Goal: Entertainment & Leisure: Browse casually

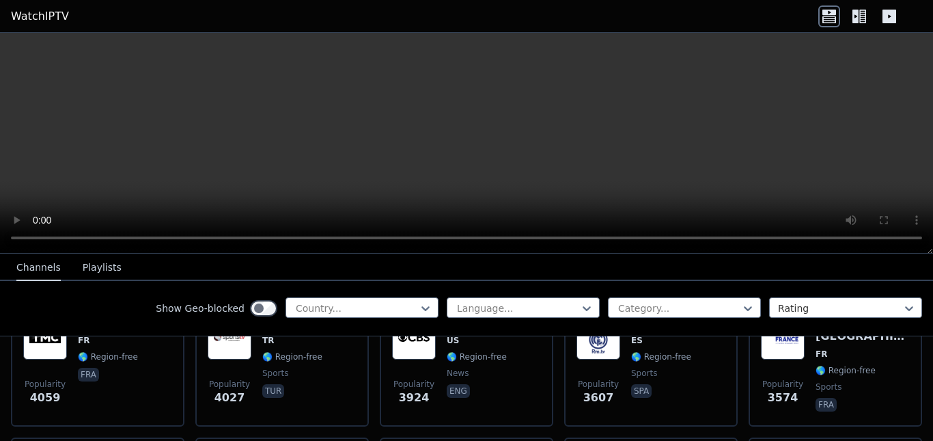
scroll to position [342, 0]
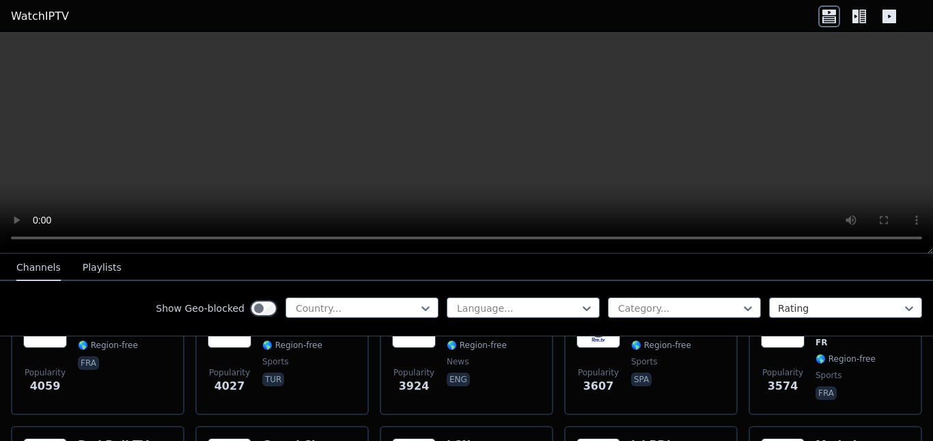
click at [863, 14] on icon at bounding box center [862, 17] width 7 height 14
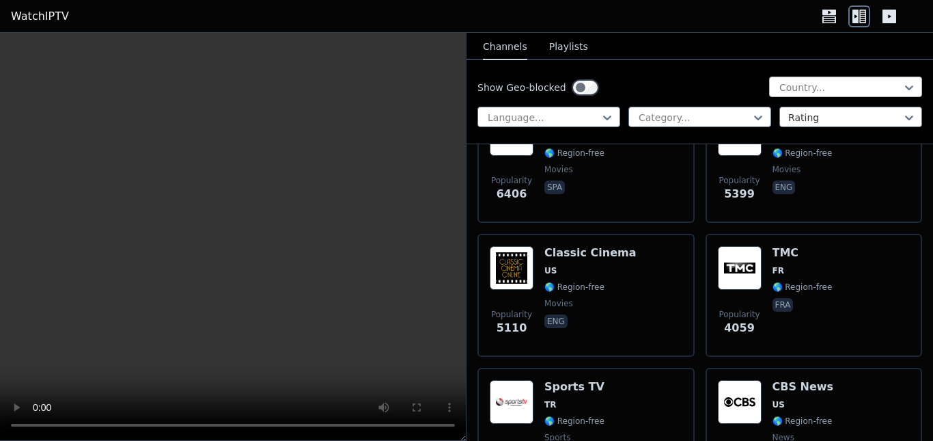
click at [884, 82] on div at bounding box center [840, 88] width 124 height 14
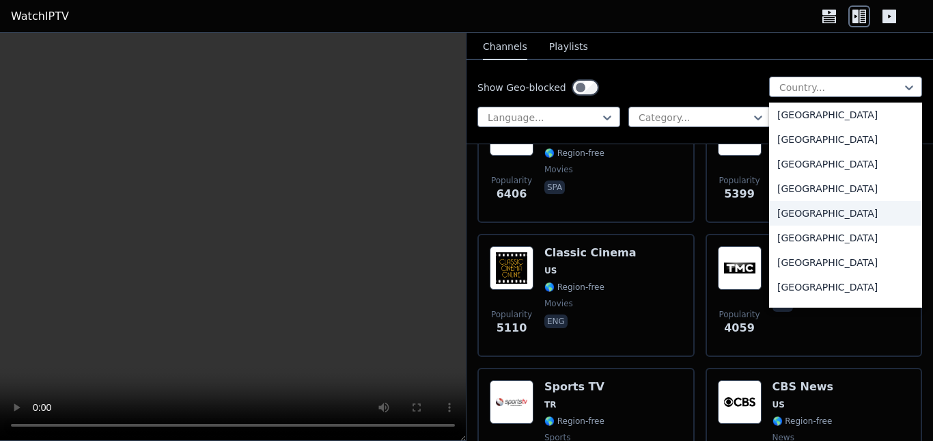
scroll to position [4713, 0]
click at [781, 236] on div "[GEOGRAPHIC_DATA]" at bounding box center [845, 237] width 153 height 25
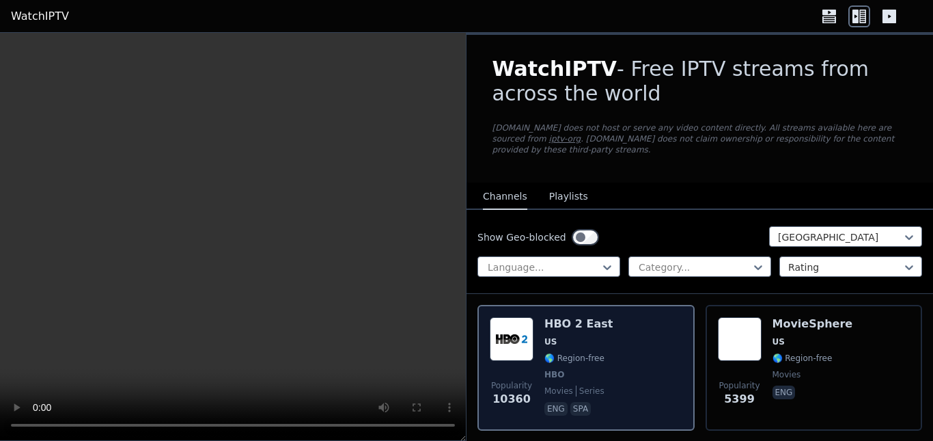
click at [598, 339] on div "HBO 2 East US 🌎 Region-free HBO movies series eng spa" at bounding box center [578, 367] width 68 height 101
click at [604, 345] on div "Popularity 10360 HBO 2 East US 🌎 Region-free HBO movies series eng spa" at bounding box center [586, 367] width 193 height 101
click at [566, 369] on span "HBO" at bounding box center [578, 374] width 68 height 11
click at [568, 369] on span "HBO" at bounding box center [578, 374] width 68 height 11
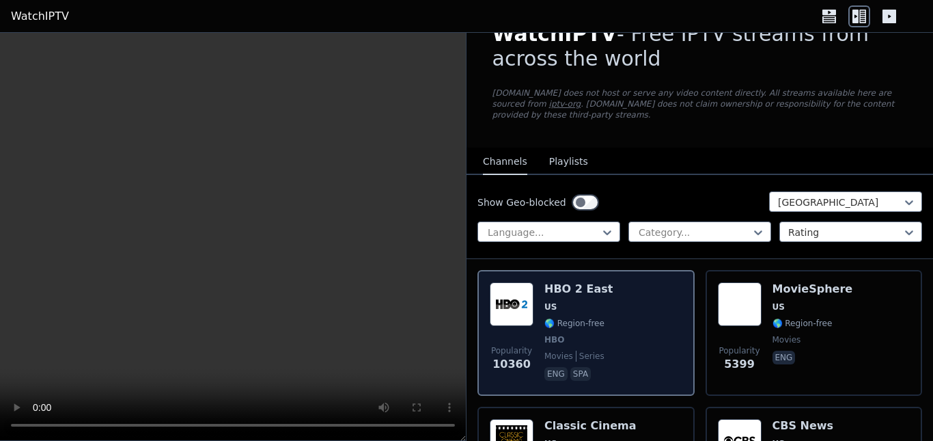
scroll to position [68, 0]
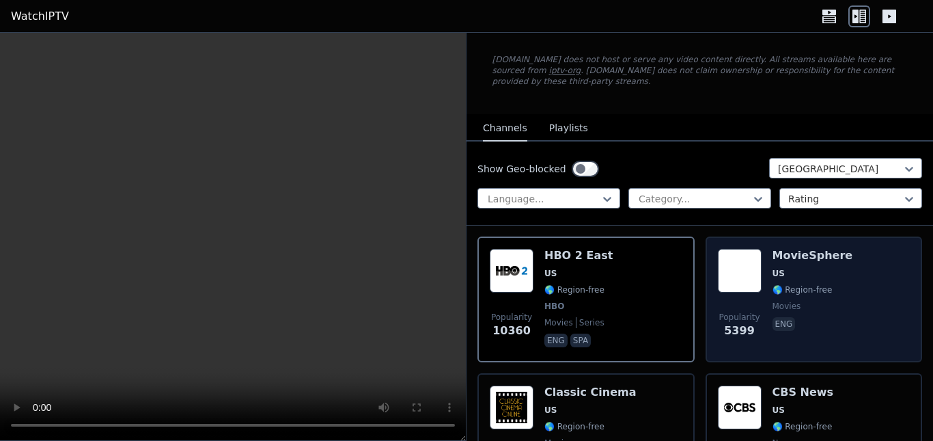
click at [773, 284] on div "MovieSphere US 🌎 Region-free movies eng" at bounding box center [813, 299] width 81 height 101
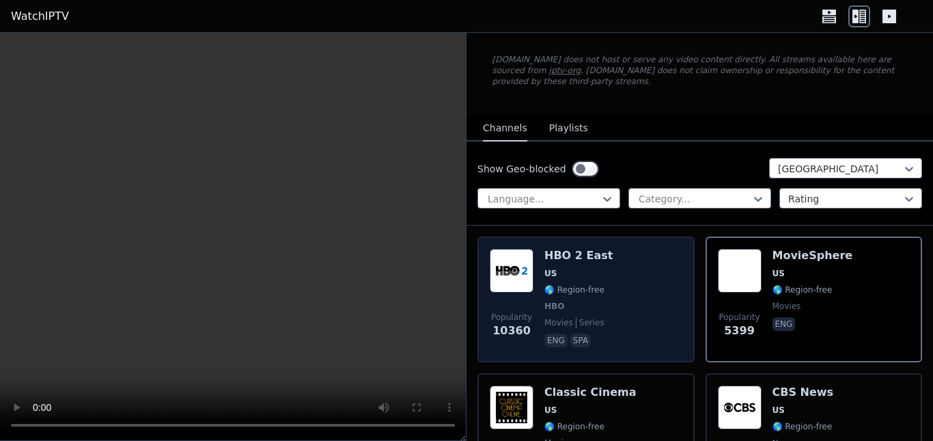
click at [572, 255] on div "HBO 2 East US 🌎 Region-free HBO movies series eng spa" at bounding box center [578, 299] width 68 height 101
click at [572, 268] on span "US" at bounding box center [578, 273] width 68 height 11
click at [641, 289] on div "Popularity 10360 HBO 2 East US 🌎 Region-free HBO movies series eng spa" at bounding box center [586, 299] width 193 height 101
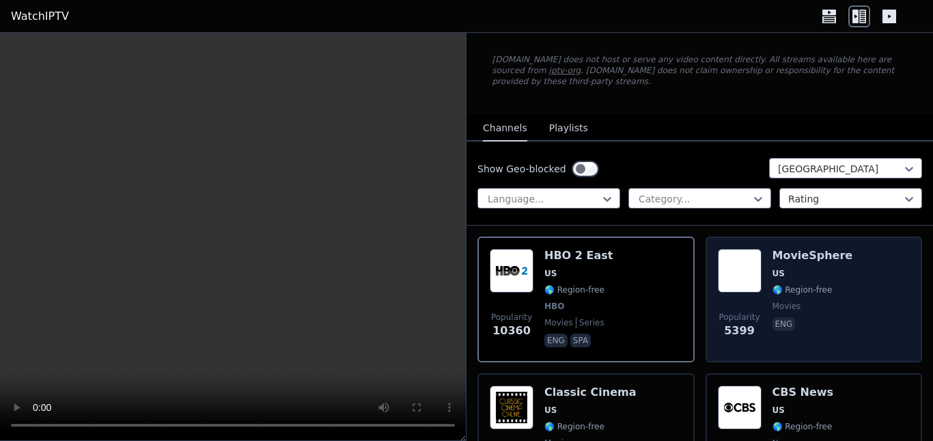
click at [800, 301] on span "movies" at bounding box center [813, 306] width 81 height 11
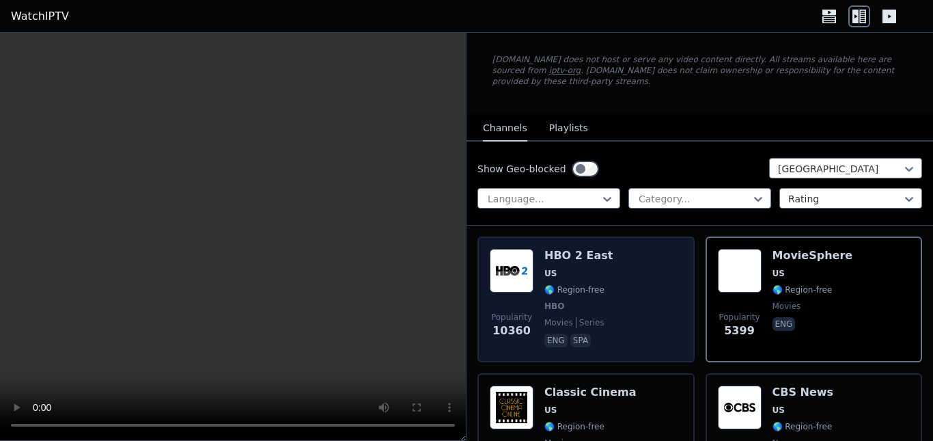
click at [620, 294] on div "Popularity 10360 HBO 2 East US 🌎 Region-free HBO movies series eng spa" at bounding box center [586, 299] width 193 height 101
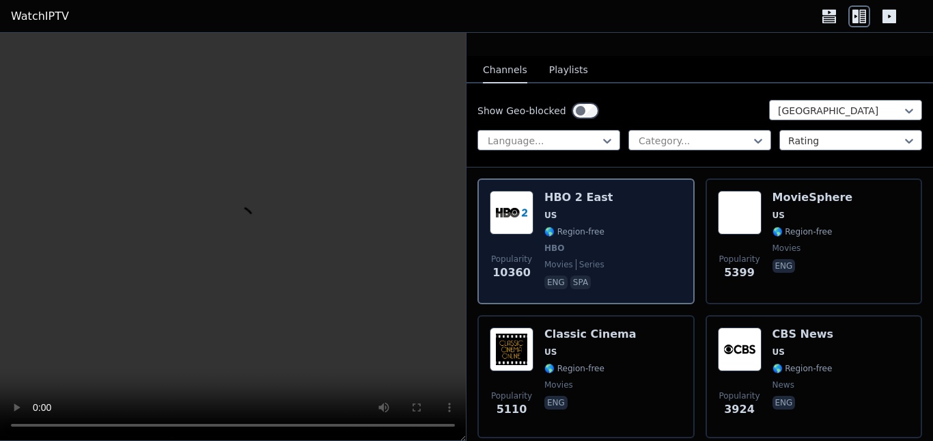
scroll to position [205, 0]
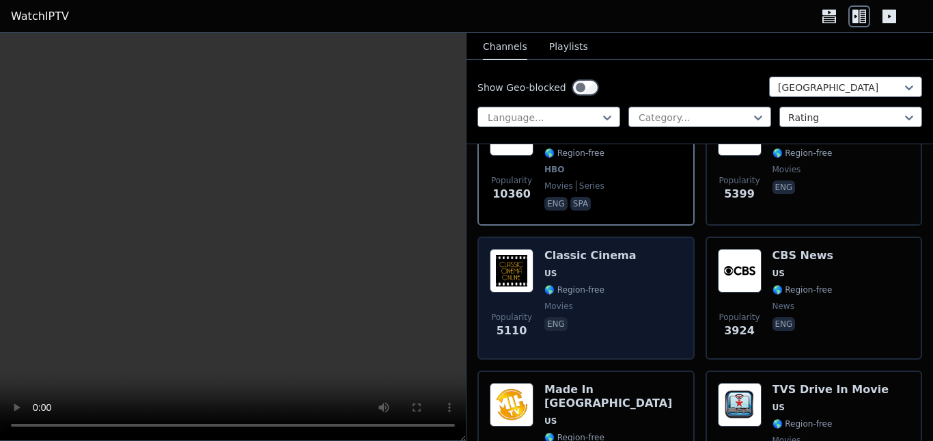
click at [622, 290] on div "Popularity 5110 Classic Cinema US 🌎 Region-free movies eng" at bounding box center [586, 298] width 193 height 98
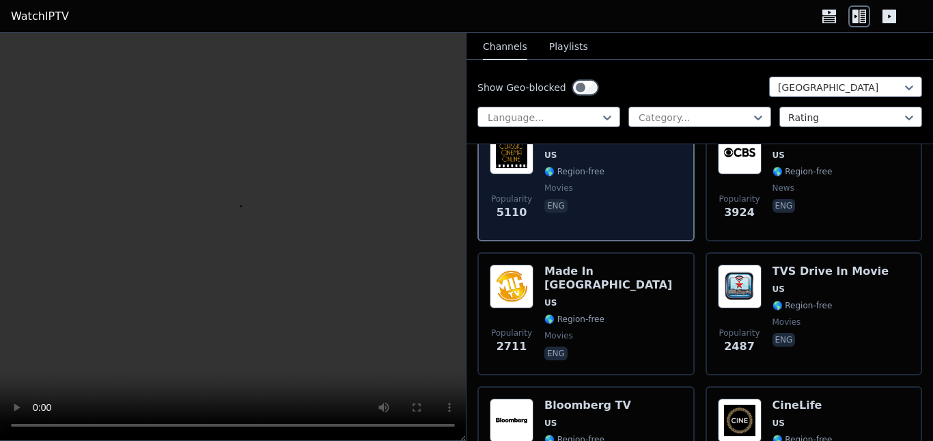
scroll to position [410, 0]
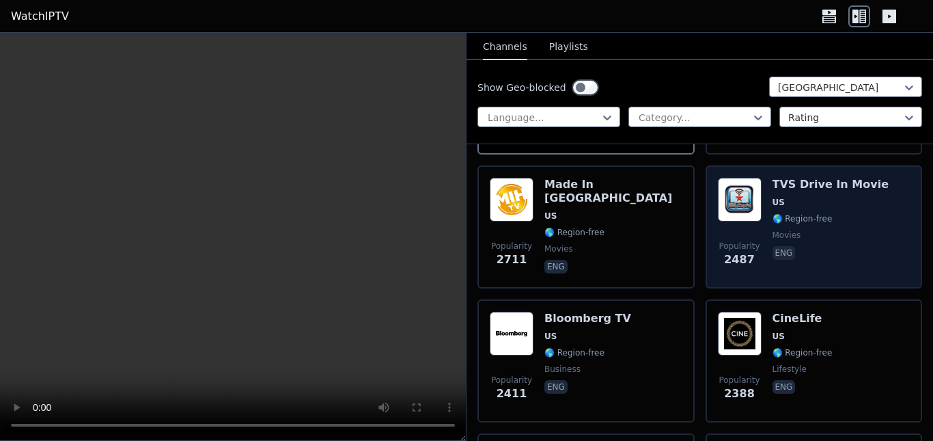
click at [829, 230] on span "movies" at bounding box center [831, 235] width 117 height 11
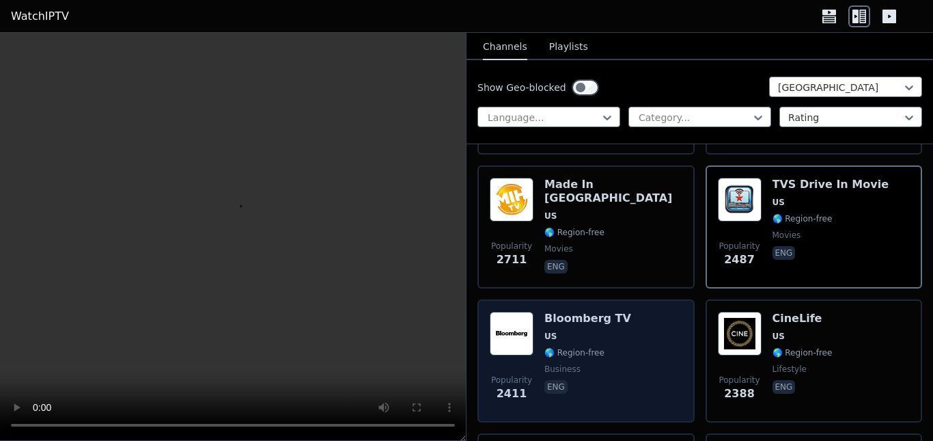
click at [597, 315] on div "Bloomberg TV US 🌎 Region-free business eng" at bounding box center [587, 360] width 87 height 98
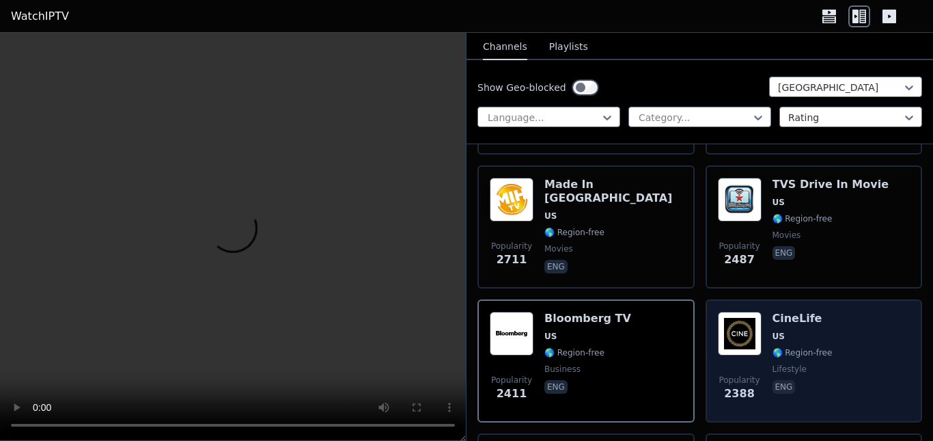
click at [783, 330] on div "CineLife US 🌎 Region-free lifestyle eng" at bounding box center [803, 360] width 60 height 98
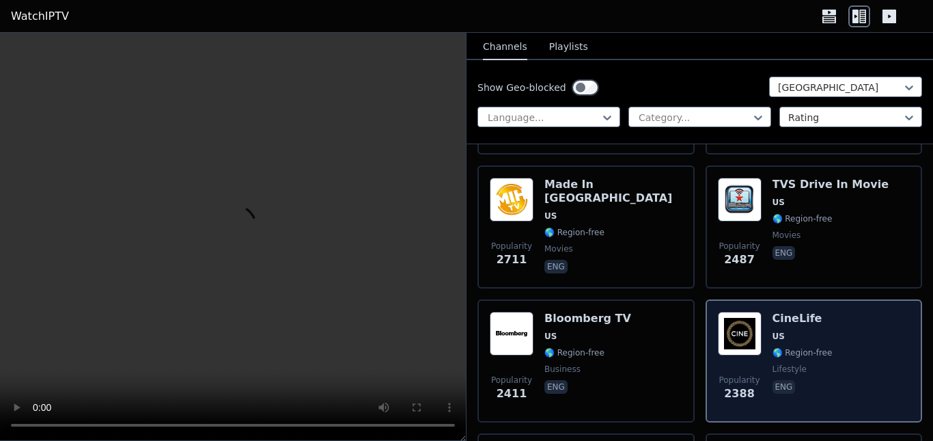
click at [783, 331] on span "US" at bounding box center [803, 336] width 60 height 11
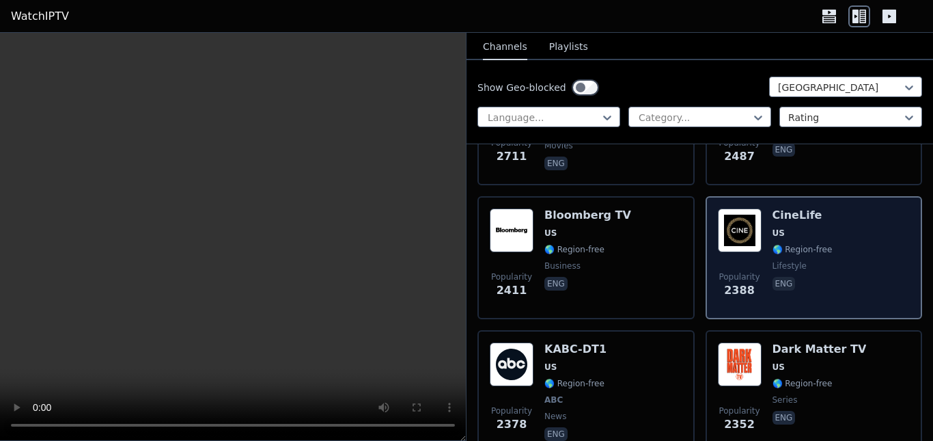
scroll to position [546, 0]
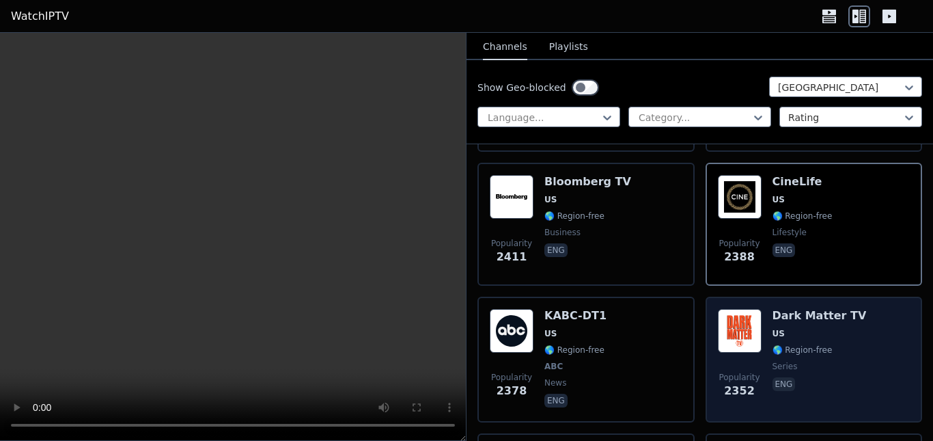
click at [824, 361] on span "series" at bounding box center [820, 366] width 94 height 11
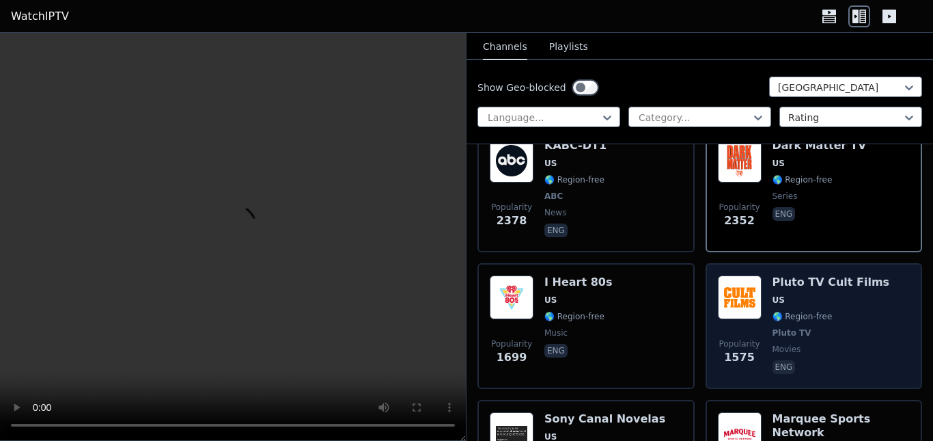
scroll to position [683, 0]
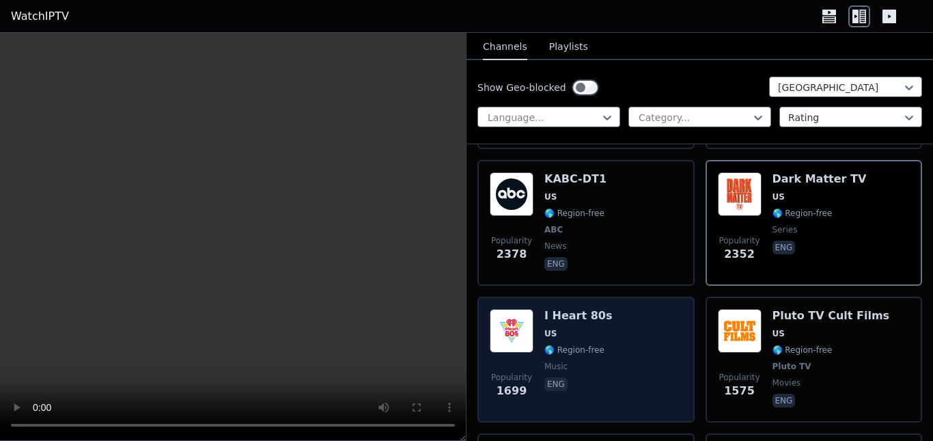
click at [659, 326] on div "Popularity 1699 I Heart 80s US 🌎 Region-free music eng" at bounding box center [586, 359] width 193 height 101
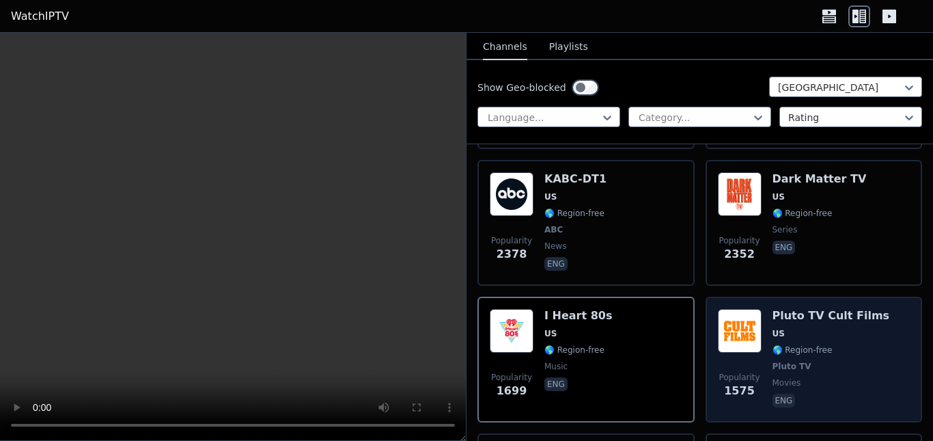
click at [844, 344] on span "🌎 Region-free" at bounding box center [831, 349] width 117 height 11
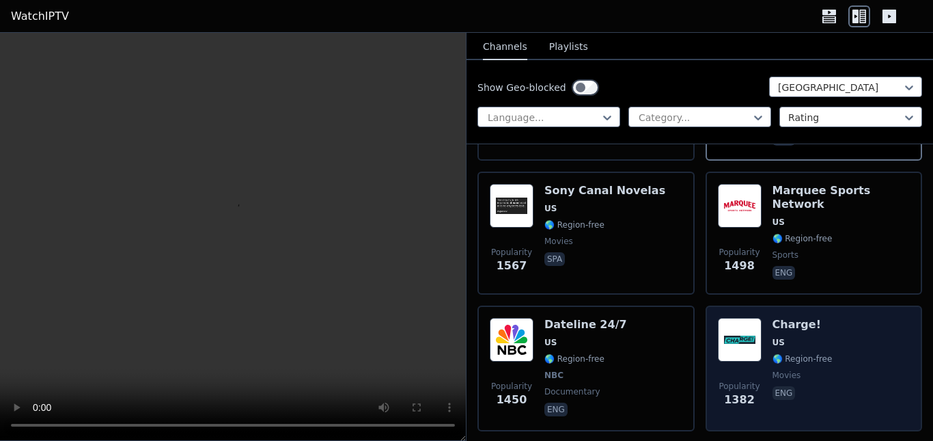
scroll to position [1025, 0]
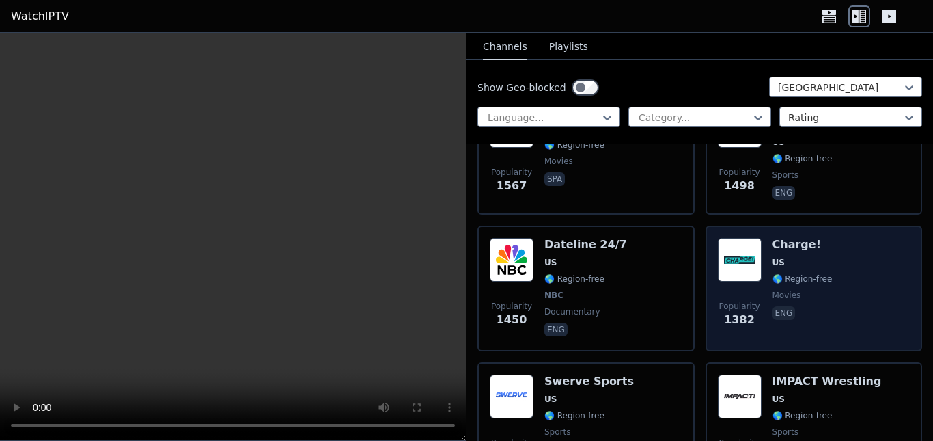
click at [838, 273] on div "Popularity 1382 Charge! US 🌎 Region-free movies eng" at bounding box center [814, 288] width 193 height 101
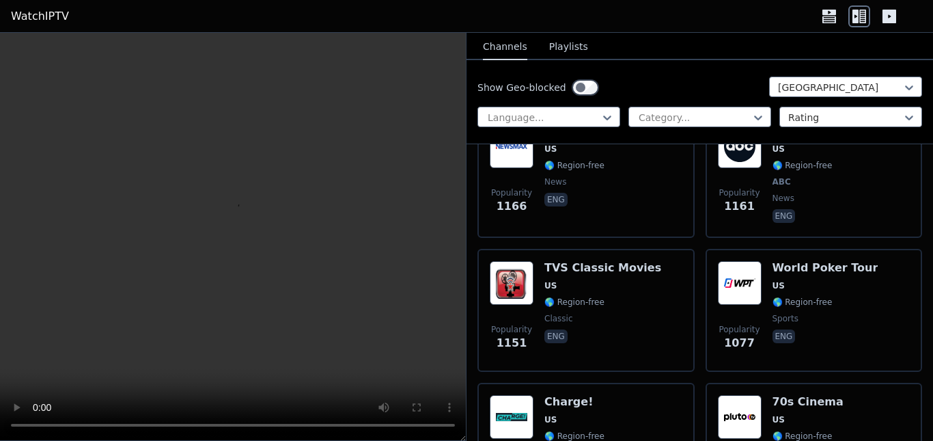
scroll to position [1571, 0]
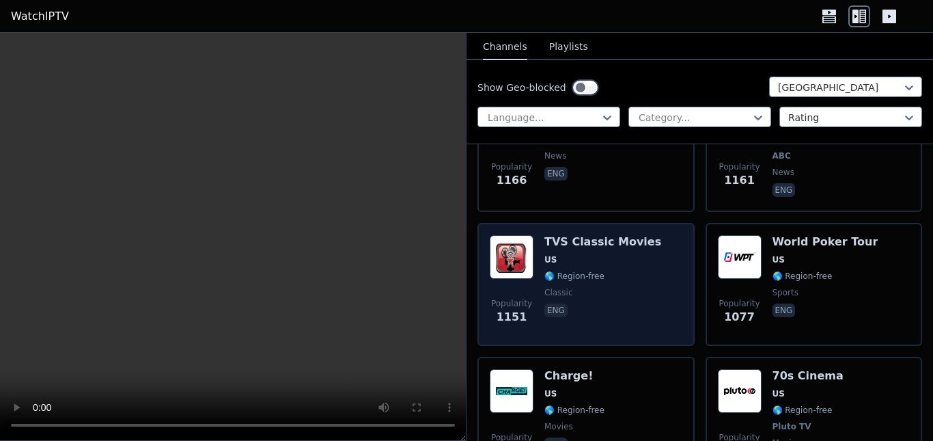
click at [572, 287] on span "classic" at bounding box center [602, 292] width 117 height 11
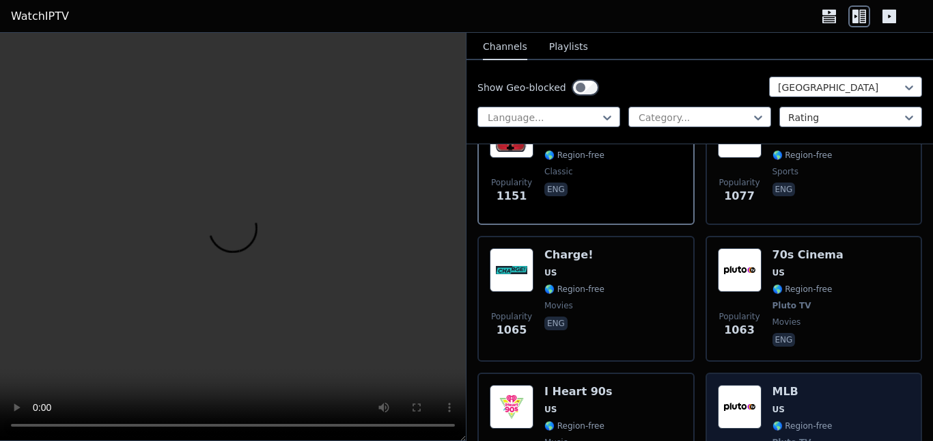
scroll to position [1708, 0]
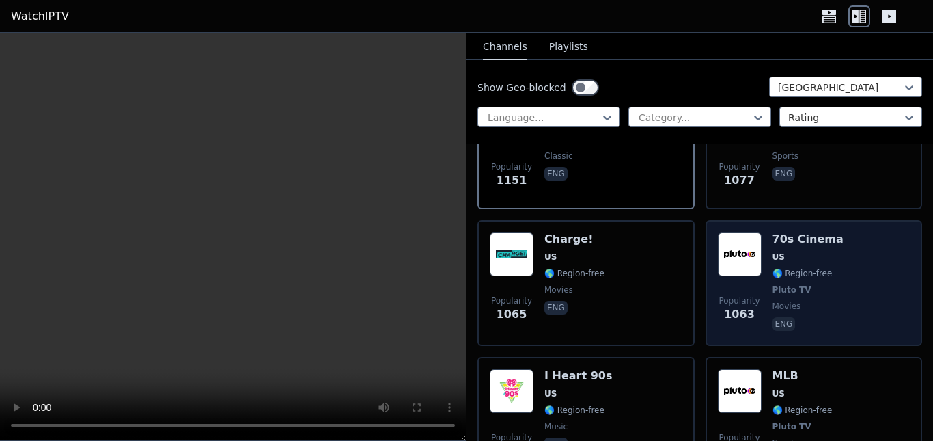
click at [813, 251] on span "US" at bounding box center [808, 256] width 71 height 11
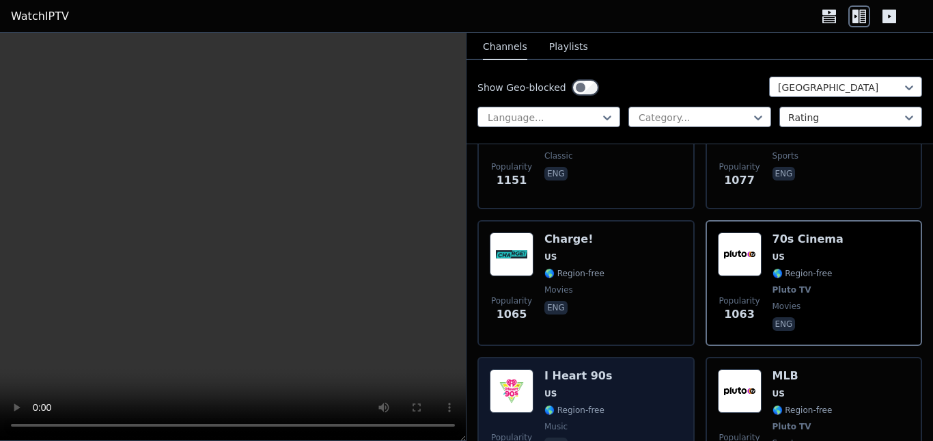
click at [642, 379] on div "Popularity 1047 I Heart 90s US 🌎 Region-free music eng" at bounding box center [586, 419] width 193 height 101
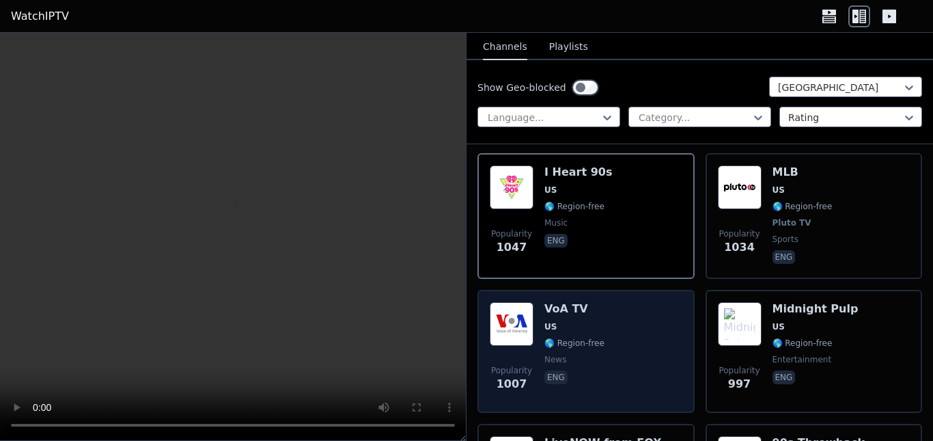
scroll to position [1913, 0]
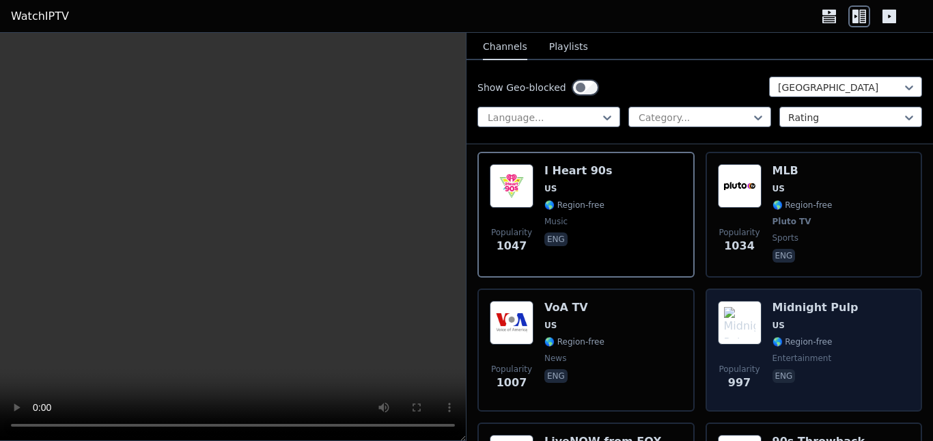
click at [762, 353] on div "Popularity 997 Midnight Pulp US 🌎 Region-free entertainment eng" at bounding box center [814, 350] width 193 height 98
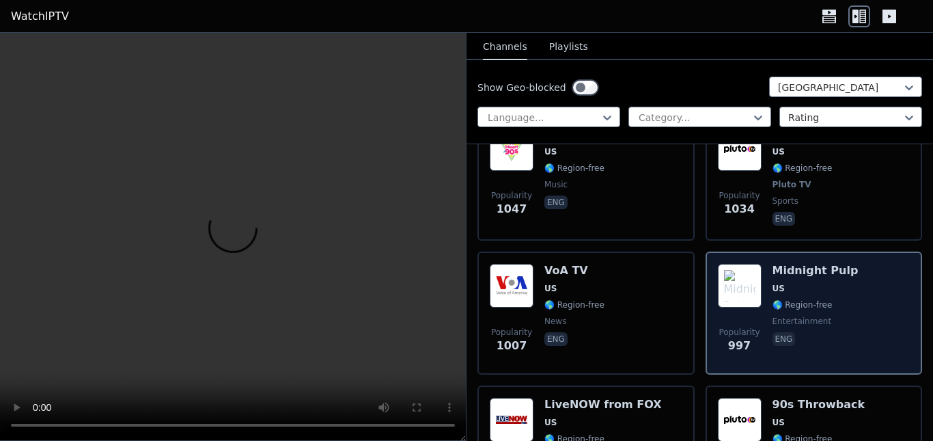
scroll to position [2117, 0]
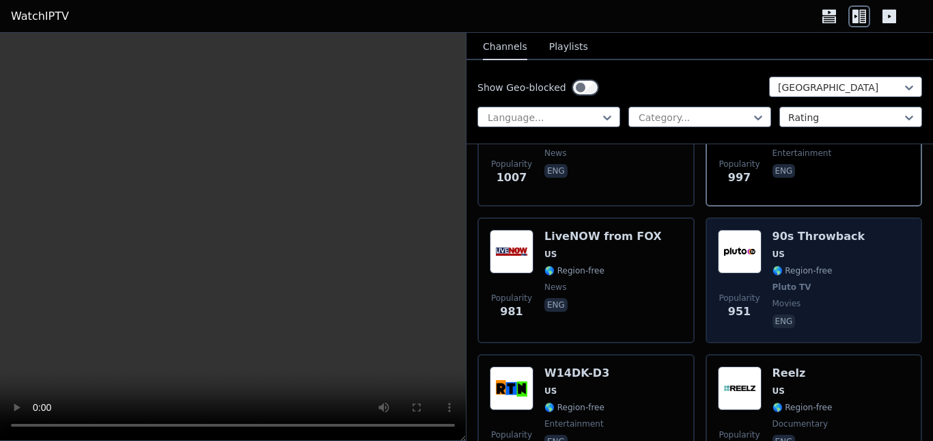
click at [733, 266] on div "Popularity 951" at bounding box center [740, 280] width 44 height 101
click at [734, 266] on div "Popularity 951" at bounding box center [740, 280] width 44 height 101
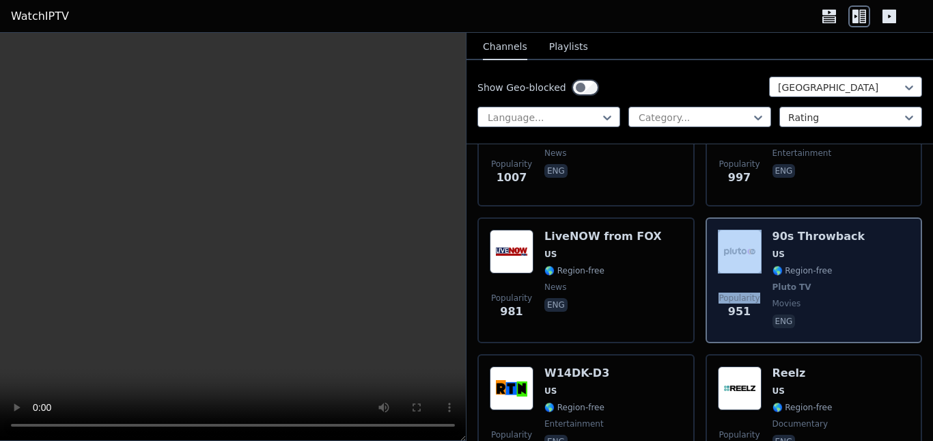
click at [734, 266] on div "Popularity 951" at bounding box center [740, 280] width 44 height 101
click at [843, 251] on div "Popularity 951 90s Throwback US 🌎 Region-free Pluto TV movies eng" at bounding box center [814, 280] width 193 height 101
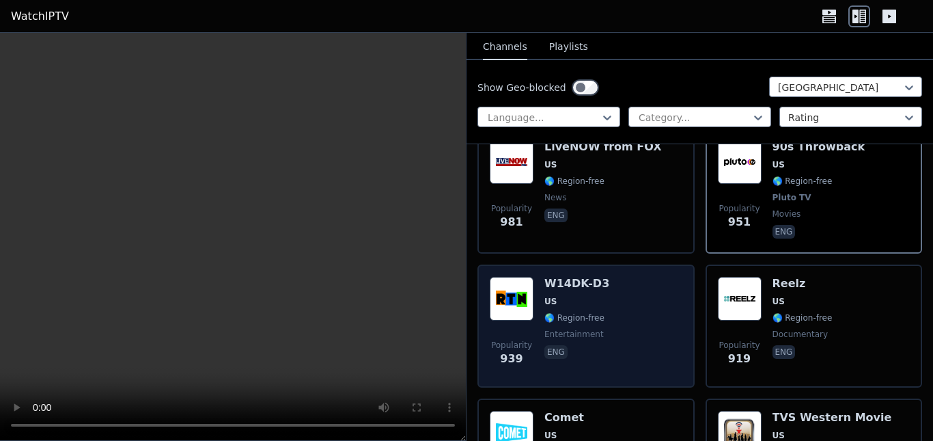
scroll to position [2254, 0]
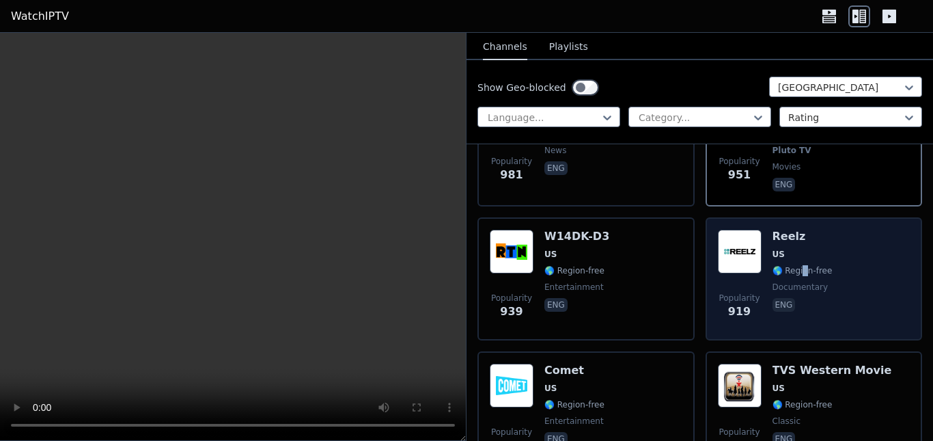
click at [798, 265] on span "🌎 Region-free" at bounding box center [803, 270] width 60 height 11
click at [840, 249] on div "Popularity 919 Reelz [GEOGRAPHIC_DATA] 🌎 Region-free documentary eng" at bounding box center [814, 279] width 193 height 98
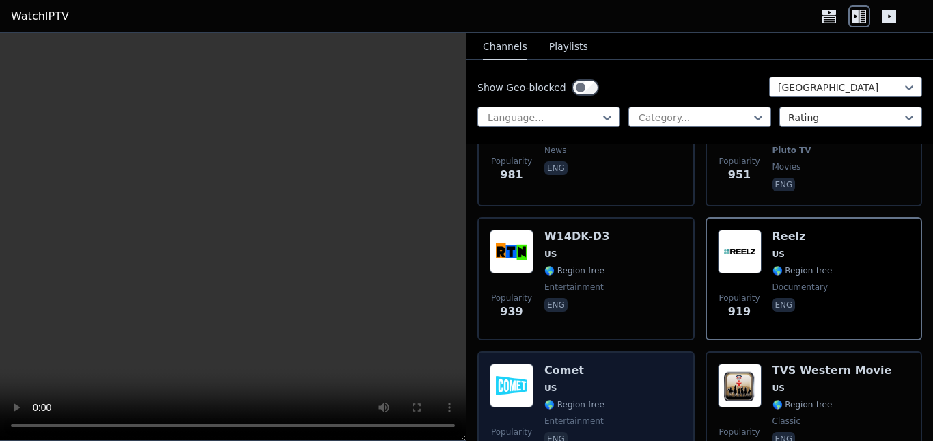
click at [661, 363] on div "Popularity 876 Comet US 🌎 Region-free entertainment eng" at bounding box center [586, 412] width 193 height 98
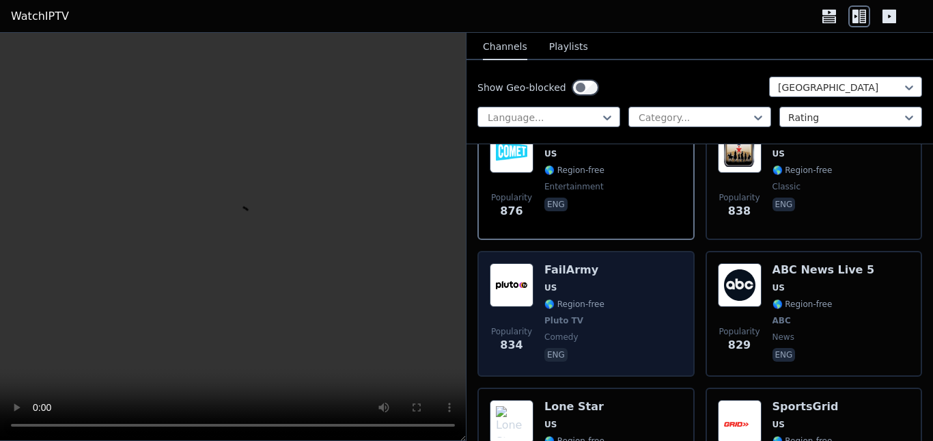
scroll to position [2527, 0]
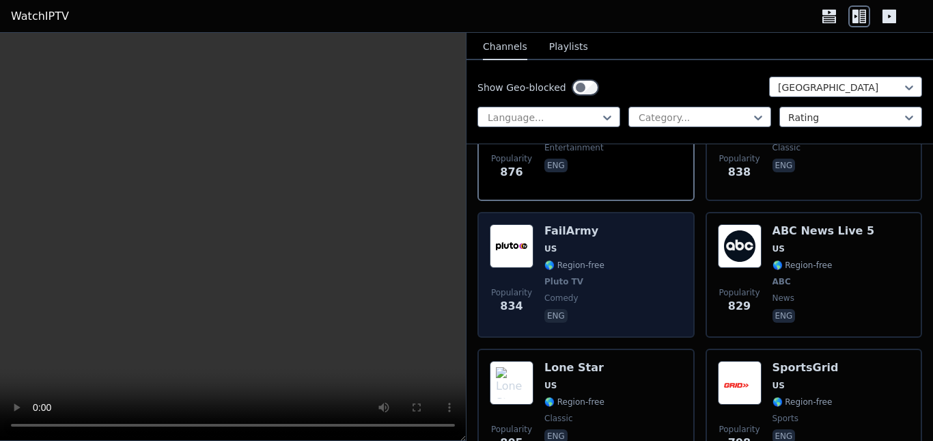
click at [613, 258] on div "Popularity 834 FailArmy US 🌎 Region-free Pluto TV comedy eng" at bounding box center [586, 274] width 193 height 101
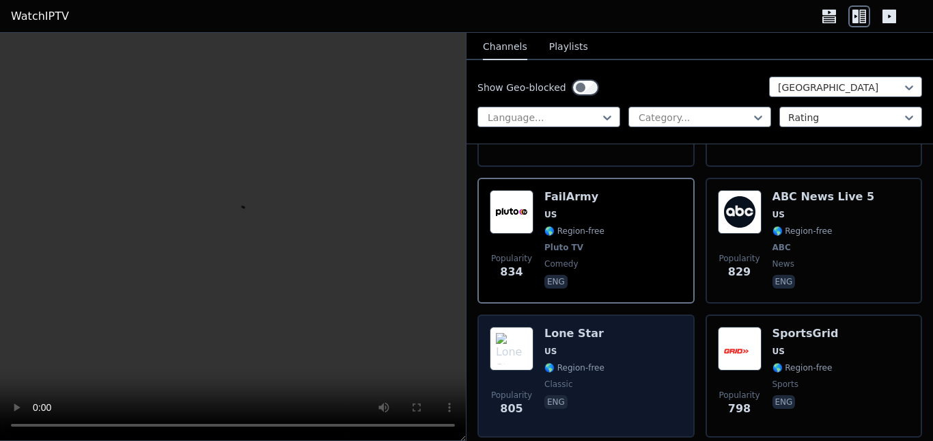
scroll to position [2596, 0]
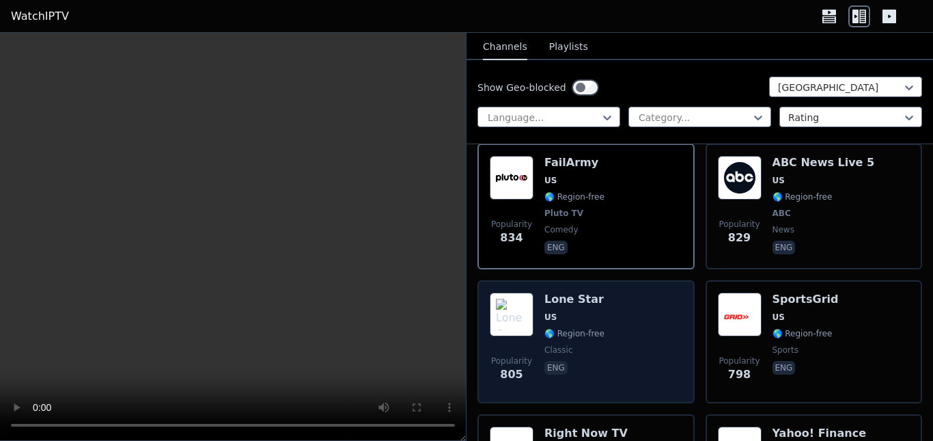
click at [652, 308] on div "Popularity 805 Lone Star US 🌎 Region-free classic eng" at bounding box center [586, 341] width 193 height 98
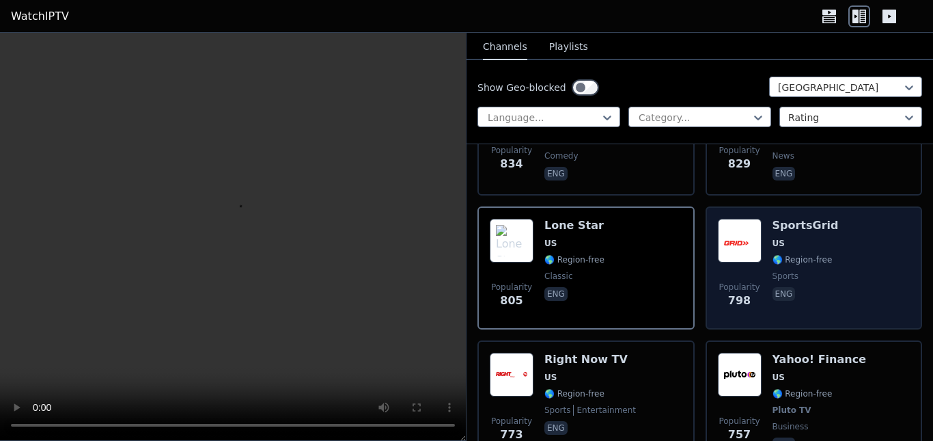
scroll to position [2732, 0]
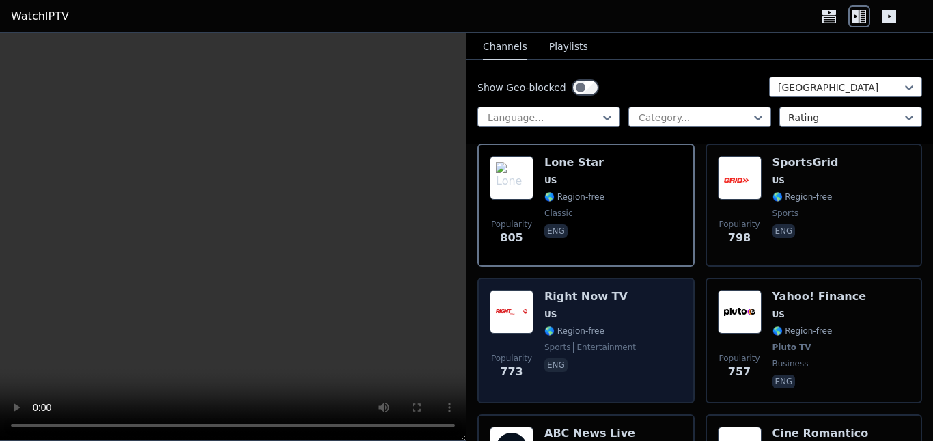
click at [650, 348] on div "Popularity 773 Right Now TV US 🌎 Region-free sports entertainment eng" at bounding box center [586, 340] width 193 height 101
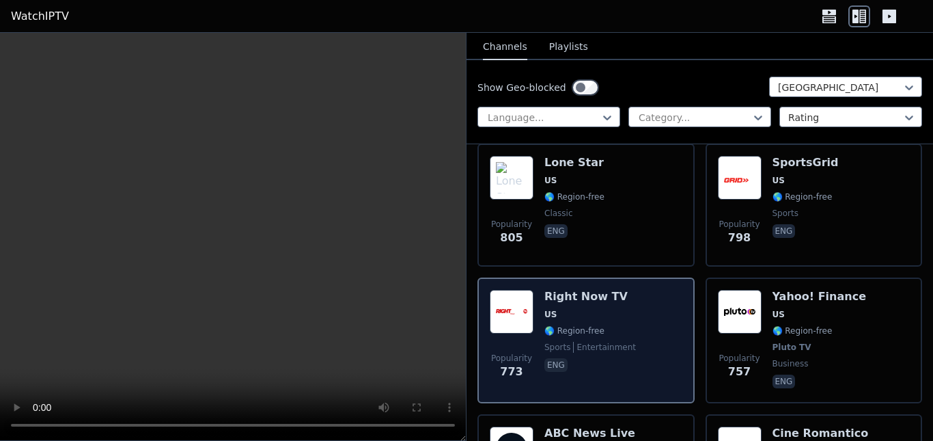
click at [650, 348] on div "Popularity 773 Right Now TV US 🌎 Region-free sports entertainment eng" at bounding box center [586, 340] width 193 height 101
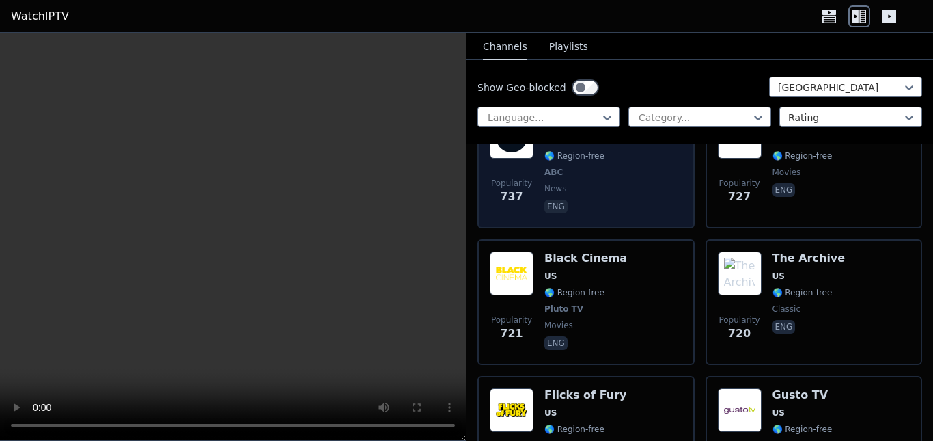
scroll to position [3074, 0]
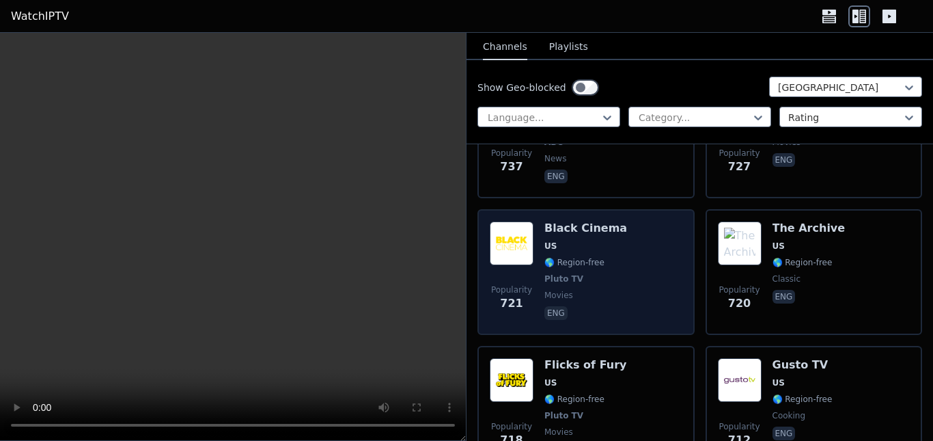
click at [622, 221] on div "Popularity 721 Black Cinema US 🌎 Region-free Pluto TV movies eng" at bounding box center [586, 271] width 193 height 101
click at [616, 260] on div "Popularity 721 Black Cinema US 🌎 Region-free Pluto TV movies eng" at bounding box center [586, 271] width 193 height 101
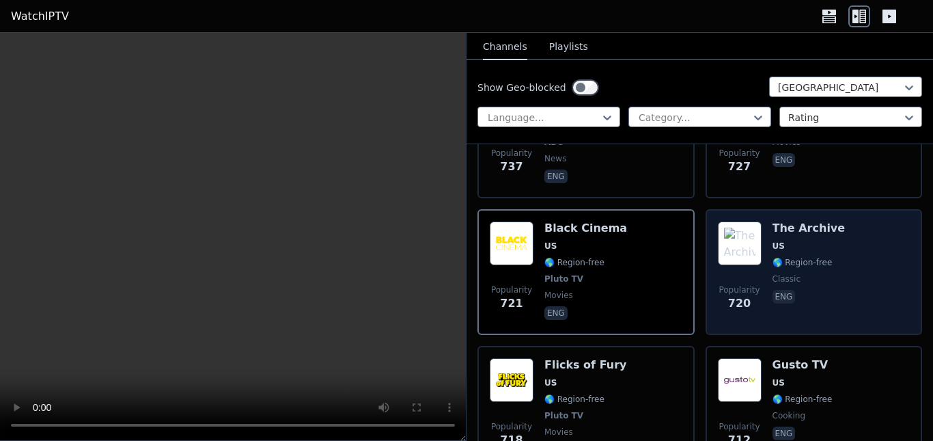
click at [707, 269] on div "Popularity 720 The Archive US 🌎 Region-free classic eng" at bounding box center [814, 272] width 217 height 126
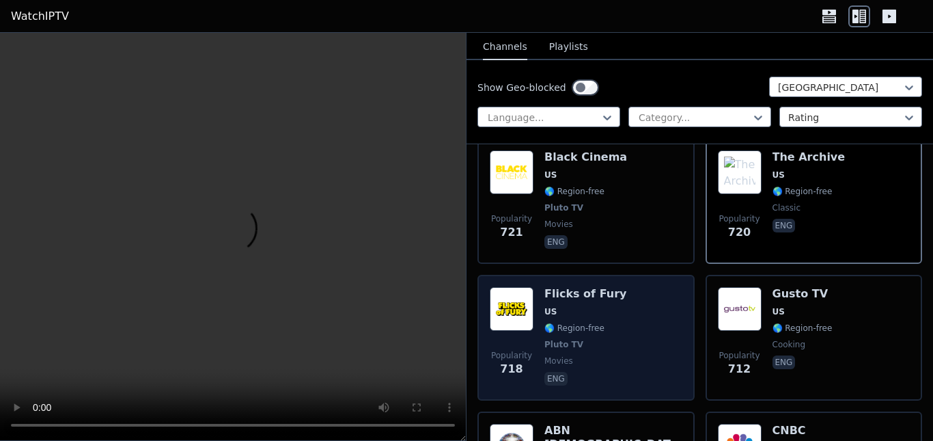
scroll to position [3210, 0]
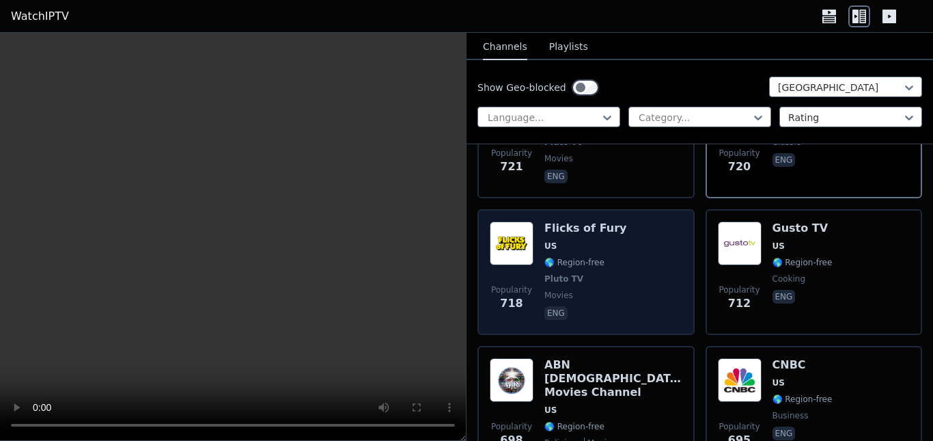
click at [634, 236] on div "Popularity 718 Flicks of Fury US 🌎 Region-free Pluto TV movies eng" at bounding box center [586, 271] width 193 height 101
click at [635, 235] on div "Popularity 718 Flicks of Fury US 🌎 Region-free Pluto TV movies eng" at bounding box center [586, 271] width 193 height 101
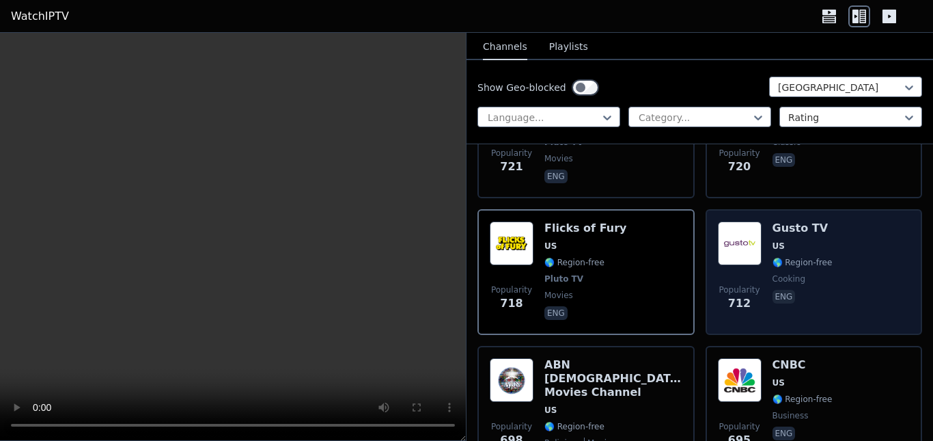
click at [820, 275] on div "Gusto TV US 🌎 Region-free cooking eng" at bounding box center [803, 271] width 60 height 101
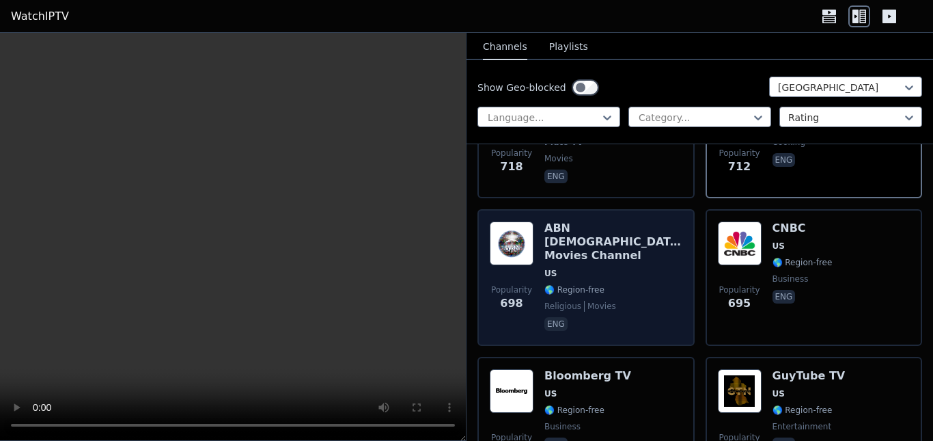
scroll to position [3415, 0]
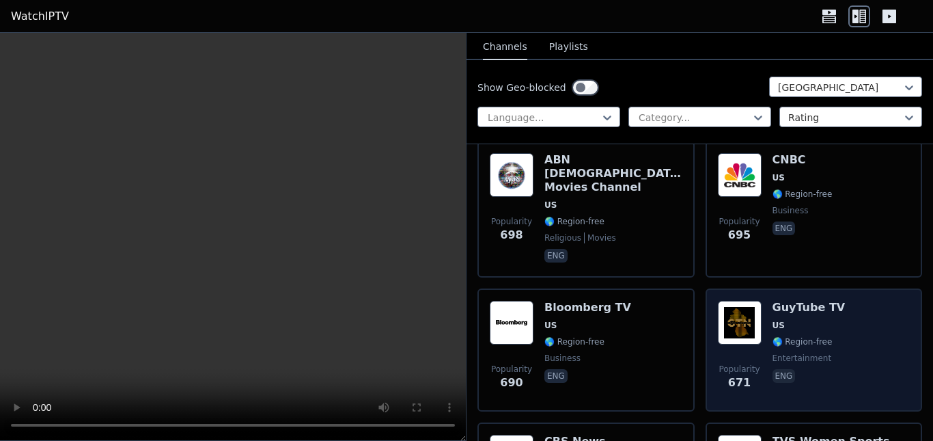
click at [842, 344] on div "Popularity 671 GuyTube TV US 🌎 Region-free entertainment eng" at bounding box center [814, 350] width 193 height 98
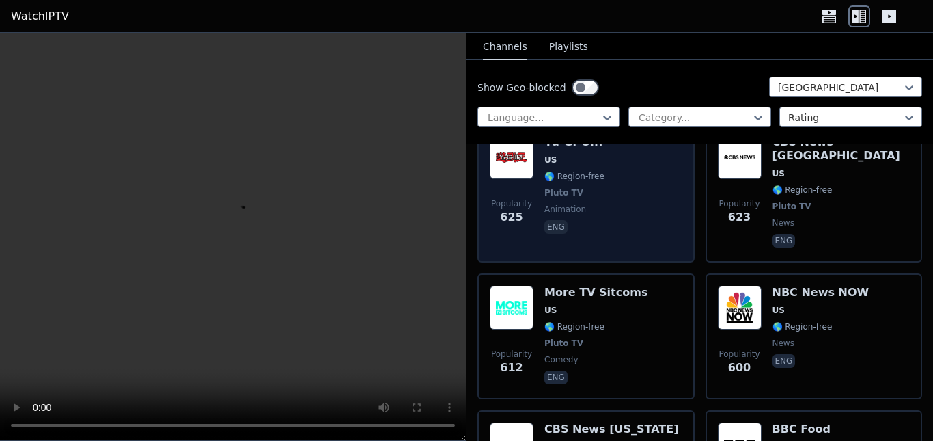
scroll to position [3893, 0]
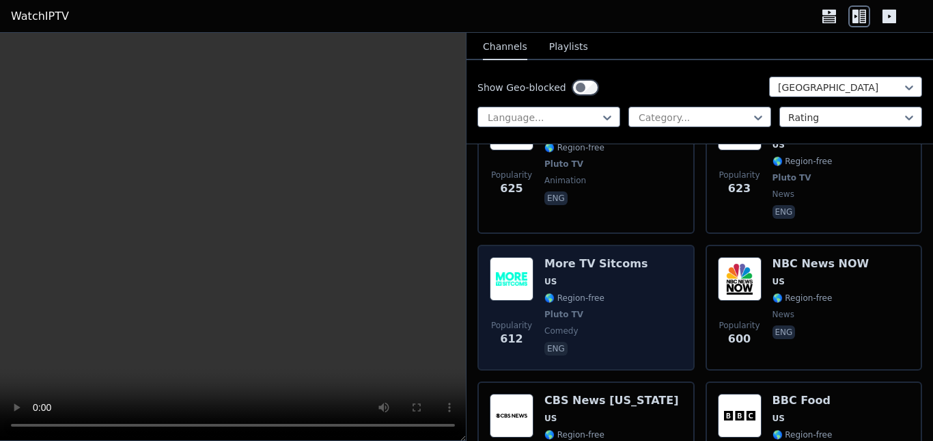
click at [619, 257] on div "More TV Sitcoms US 🌎 Region-free Pluto TV comedy eng" at bounding box center [595, 307] width 103 height 101
click at [620, 292] on span "🌎 Region-free" at bounding box center [595, 297] width 103 height 11
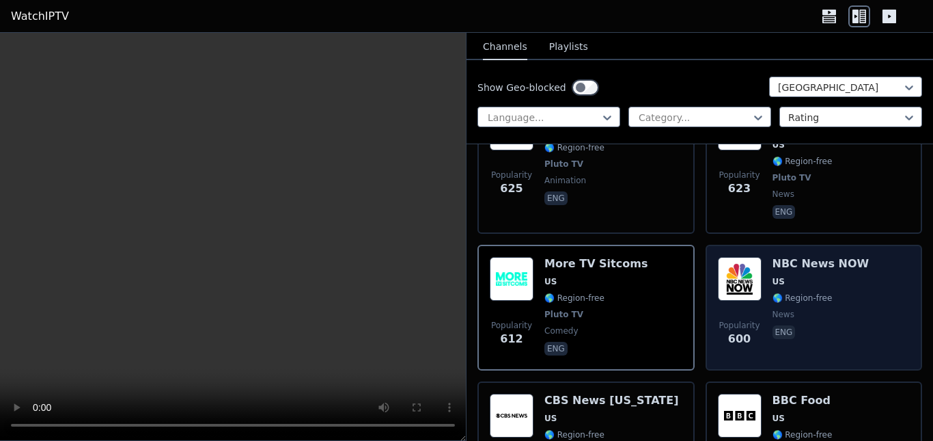
click at [831, 325] on span "eng" at bounding box center [821, 333] width 97 height 16
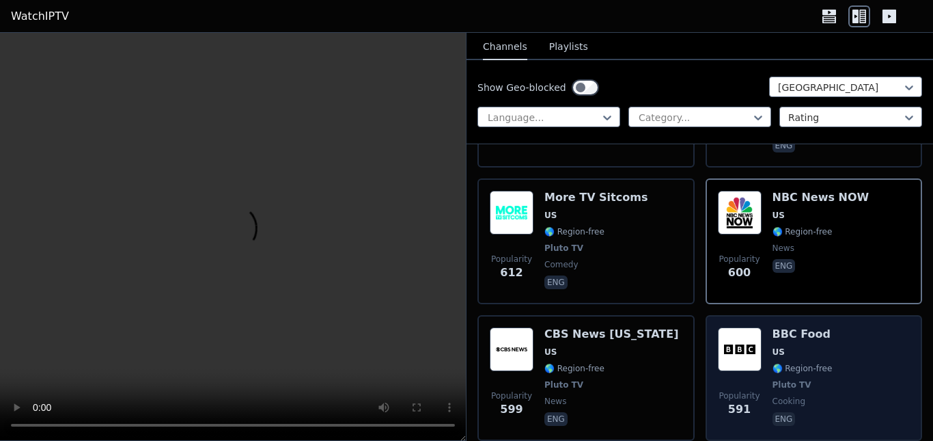
scroll to position [4098, 0]
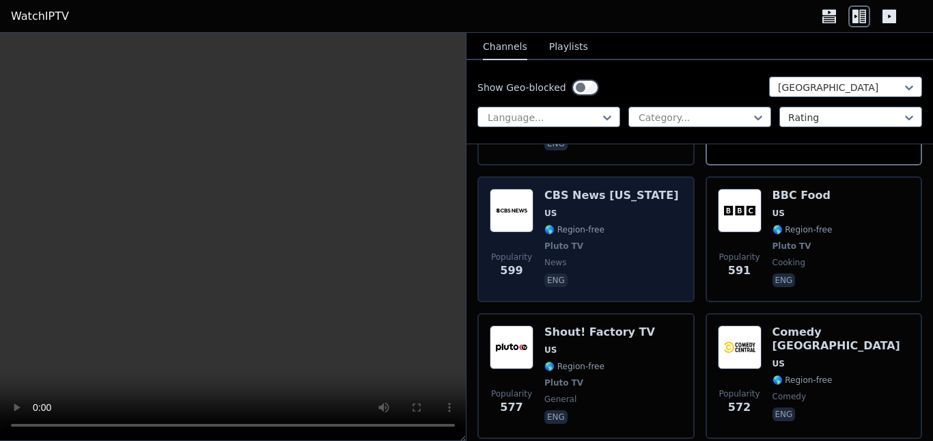
click at [645, 189] on div "Popularity 599 CBS News [US_STATE] [GEOGRAPHIC_DATA] 🌎 Region-free Pluto TV new…" at bounding box center [586, 239] width 193 height 101
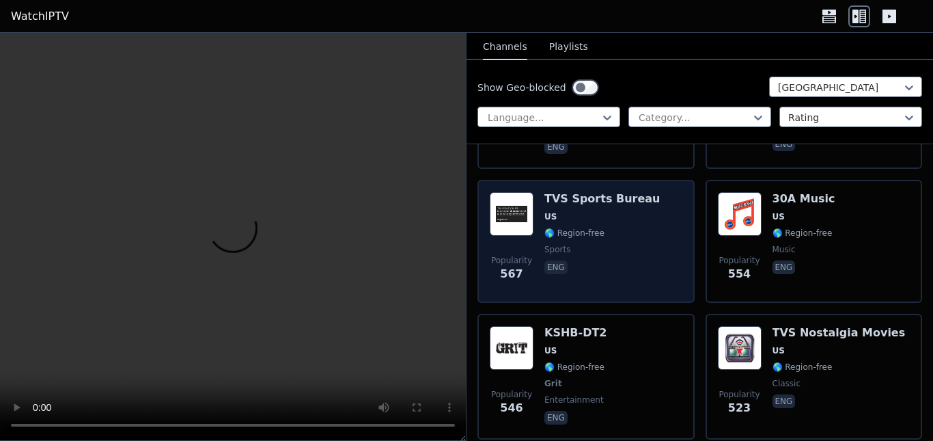
scroll to position [4371, 0]
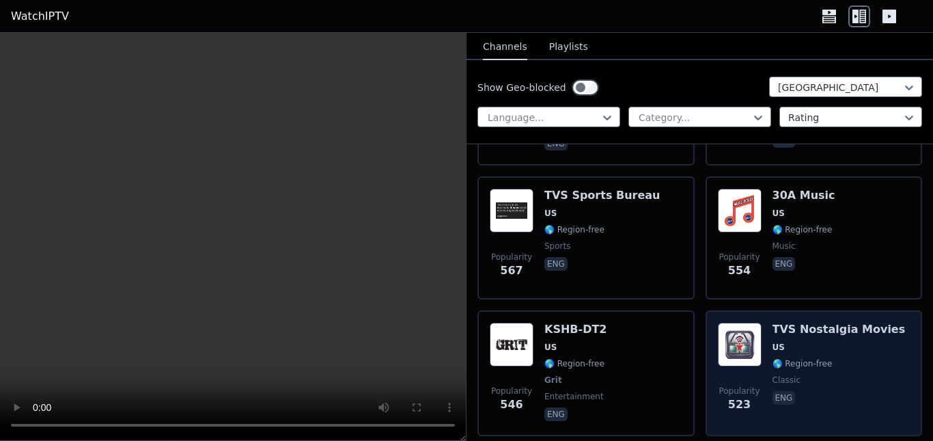
click at [841, 374] on span "classic" at bounding box center [839, 379] width 133 height 11
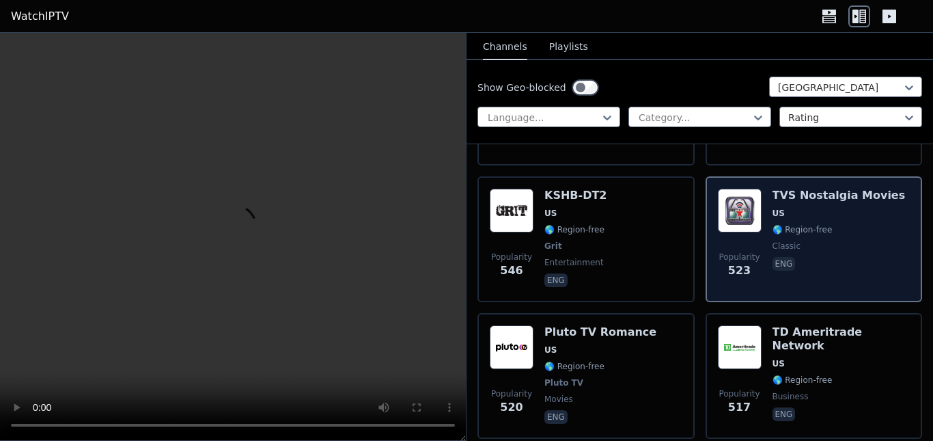
scroll to position [4508, 0]
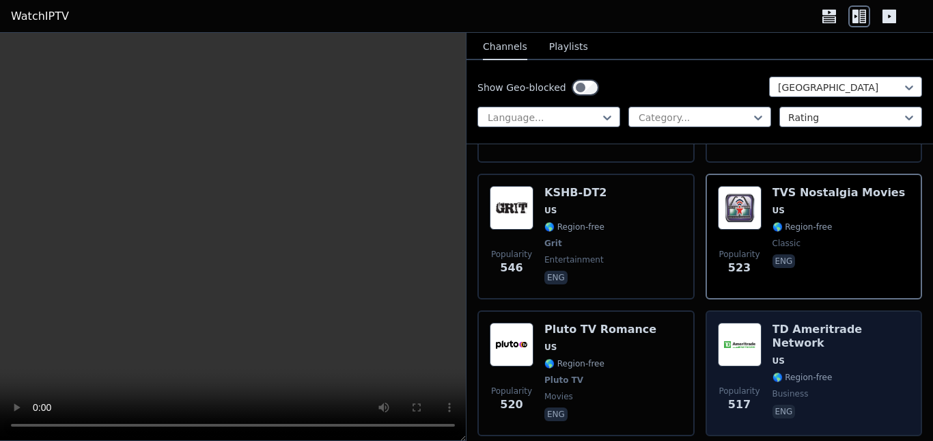
click at [838, 335] on div "TD Ameritrade Network US 🌎 Region-free business eng" at bounding box center [842, 372] width 138 height 101
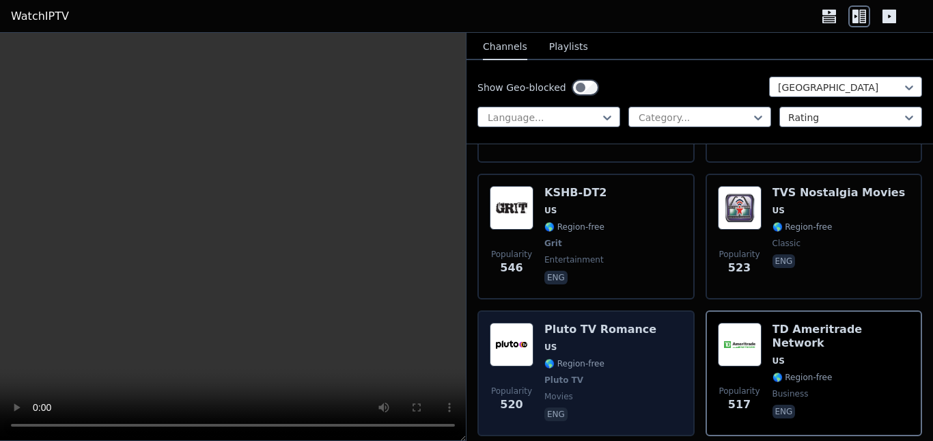
click at [613, 374] on span "Pluto TV" at bounding box center [600, 379] width 112 height 11
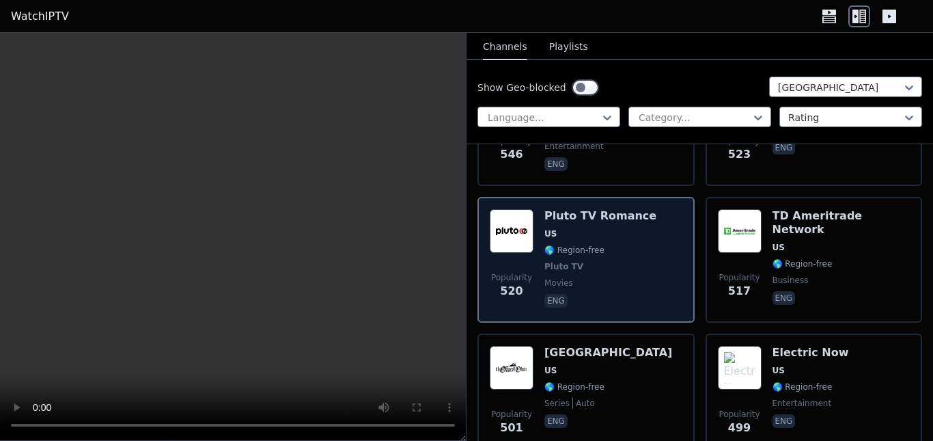
scroll to position [4645, 0]
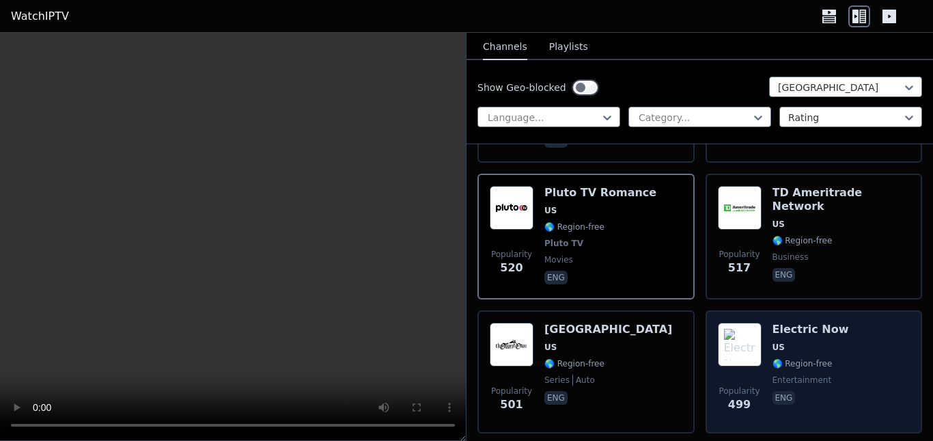
click at [796, 358] on span "🌎 Region-free" at bounding box center [803, 363] width 60 height 11
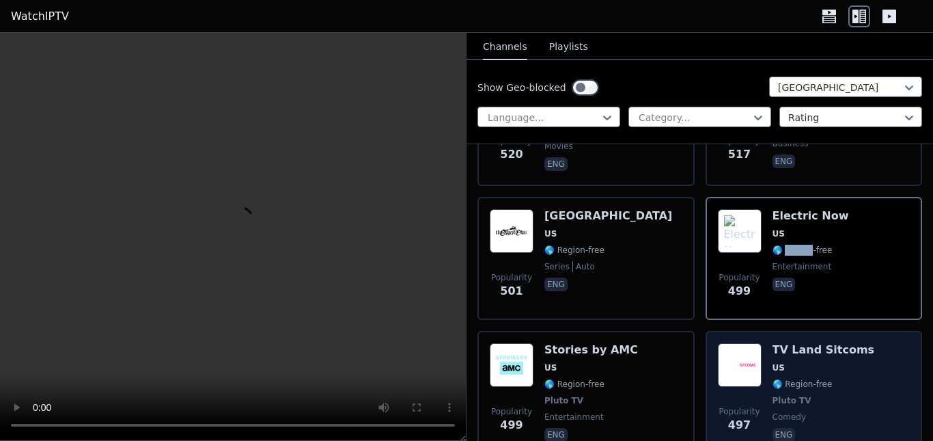
scroll to position [4781, 0]
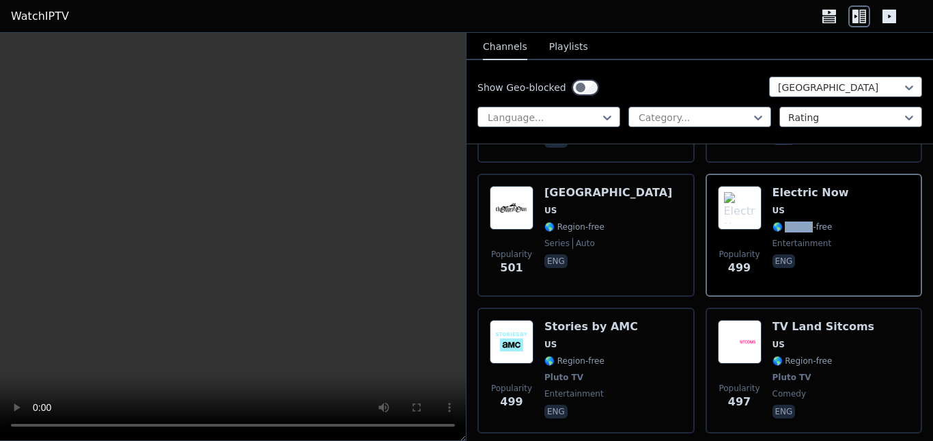
click at [189, 293] on video at bounding box center [233, 237] width 466 height 408
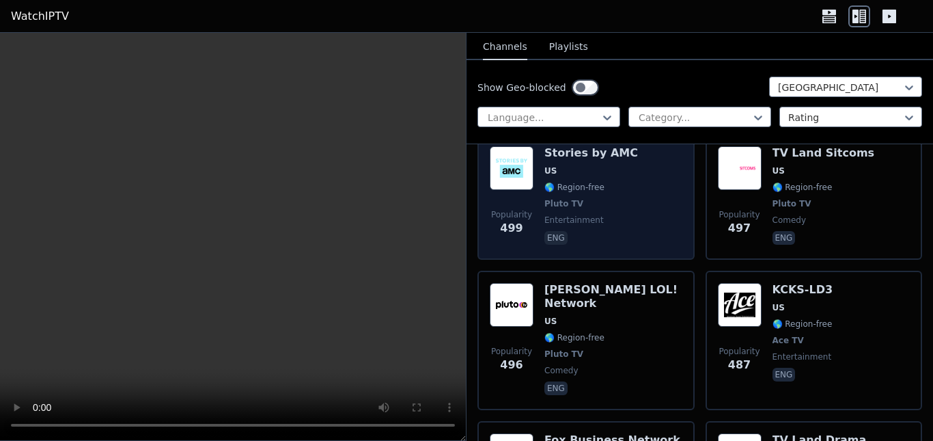
scroll to position [4986, 0]
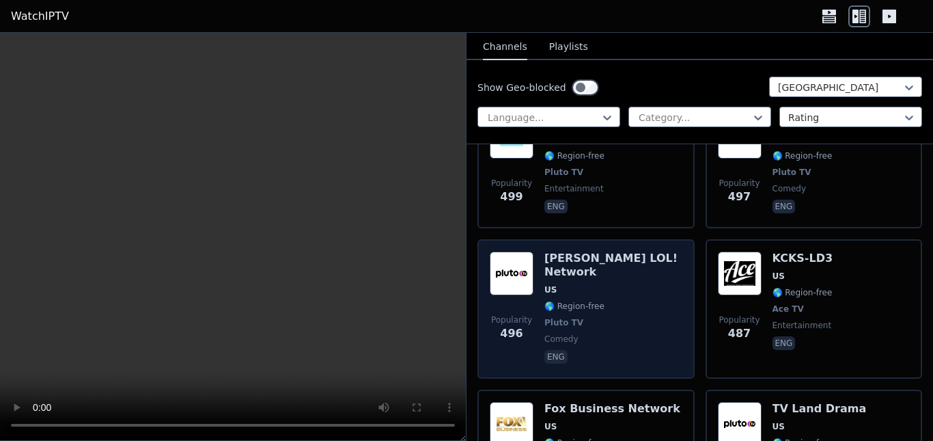
click at [632, 350] on span "eng" at bounding box center [613, 358] width 138 height 16
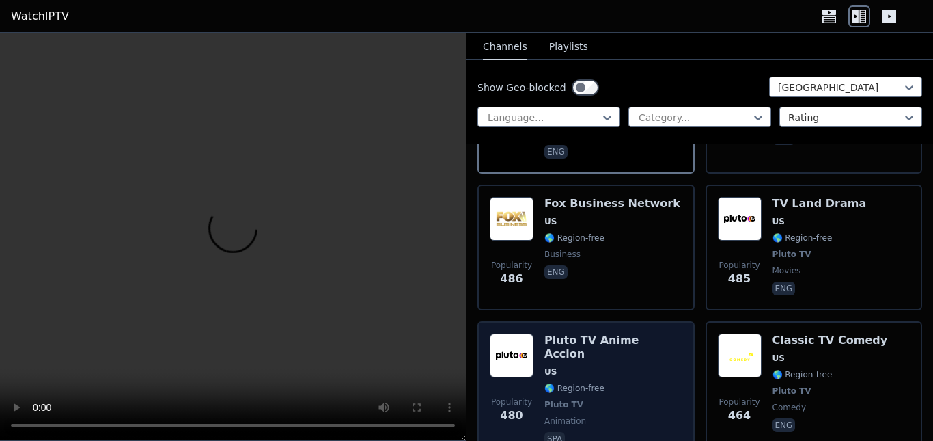
scroll to position [5123, 0]
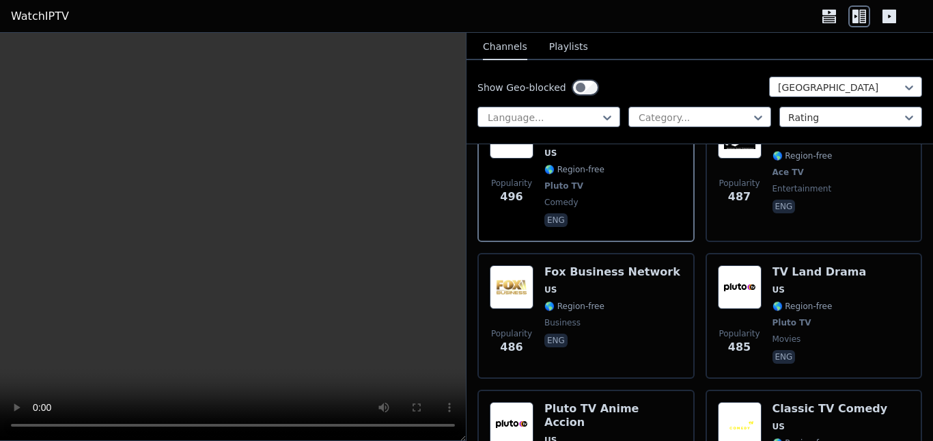
click at [79, 248] on video at bounding box center [233, 237] width 466 height 408
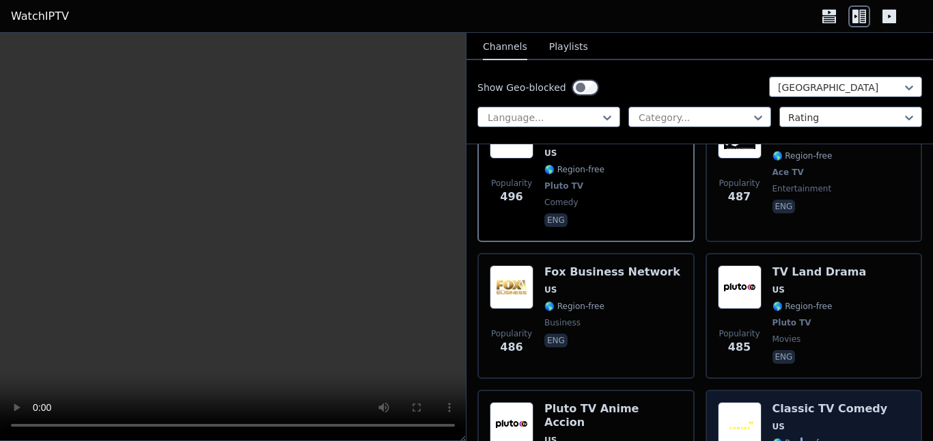
click at [795, 437] on span "🌎 Region-free" at bounding box center [803, 442] width 60 height 11
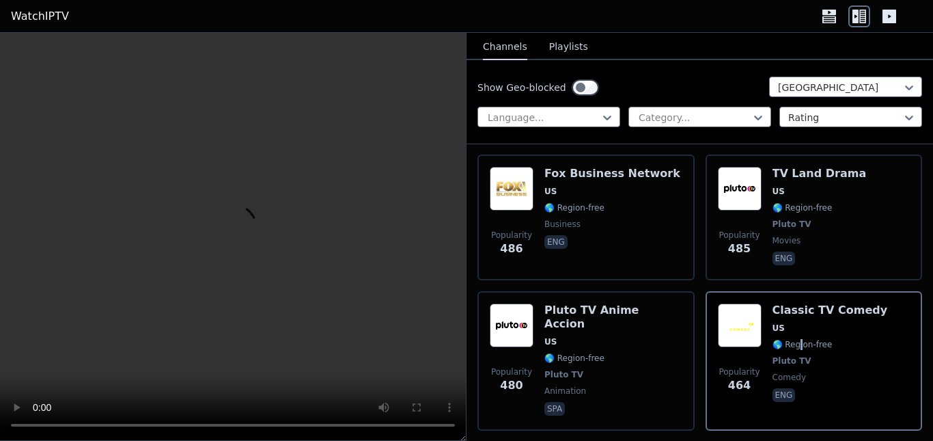
scroll to position [5259, 0]
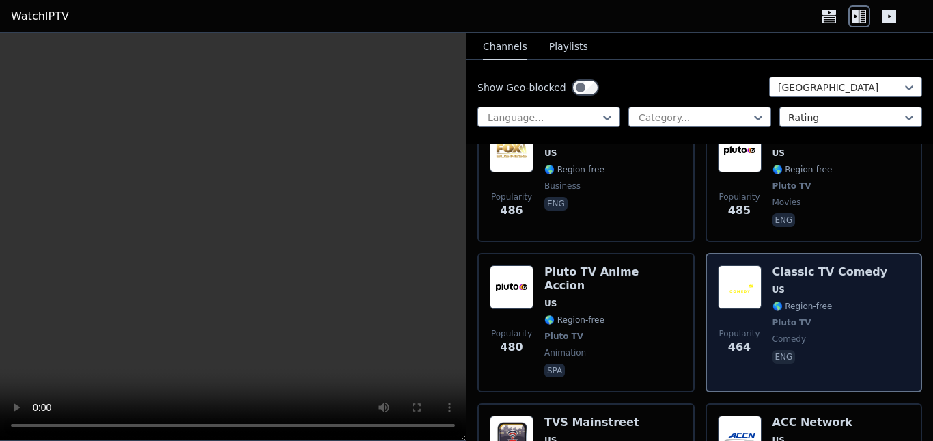
click at [831, 301] on span "🌎 Region-free" at bounding box center [830, 306] width 115 height 11
click at [832, 301] on span "🌎 Region-free" at bounding box center [830, 306] width 115 height 11
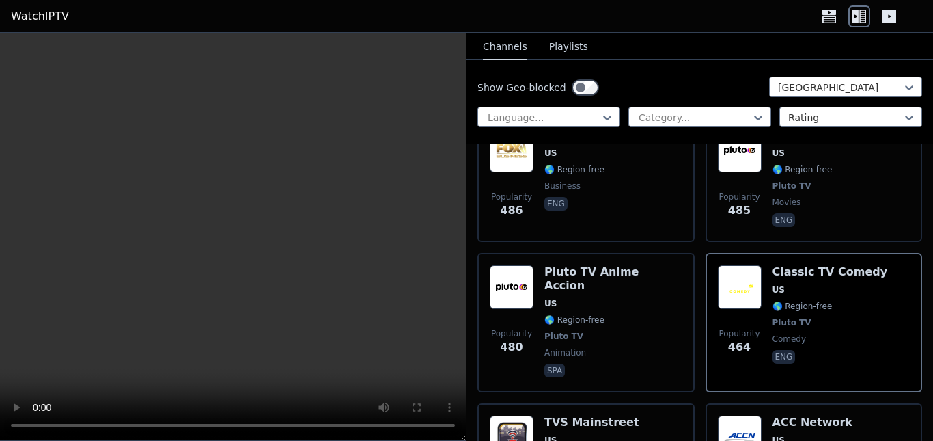
scroll to position [5396, 0]
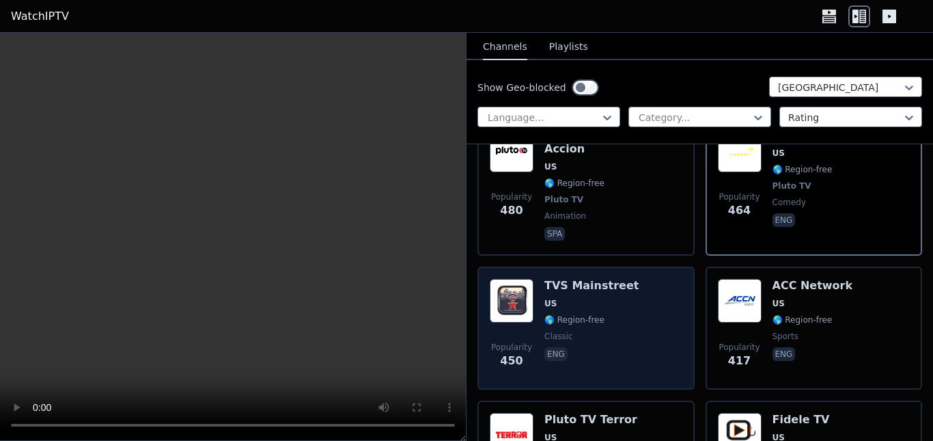
click at [615, 279] on div "TVS Mainstreet US 🌎 Region-free classic eng" at bounding box center [591, 328] width 94 height 98
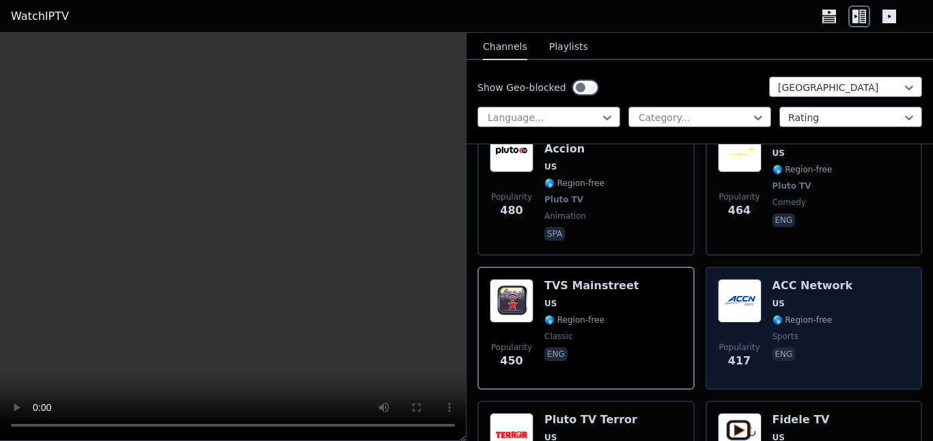
click at [840, 279] on div "Popularity 417 ACC Network US 🌎 Region-free sports eng" at bounding box center [814, 328] width 193 height 98
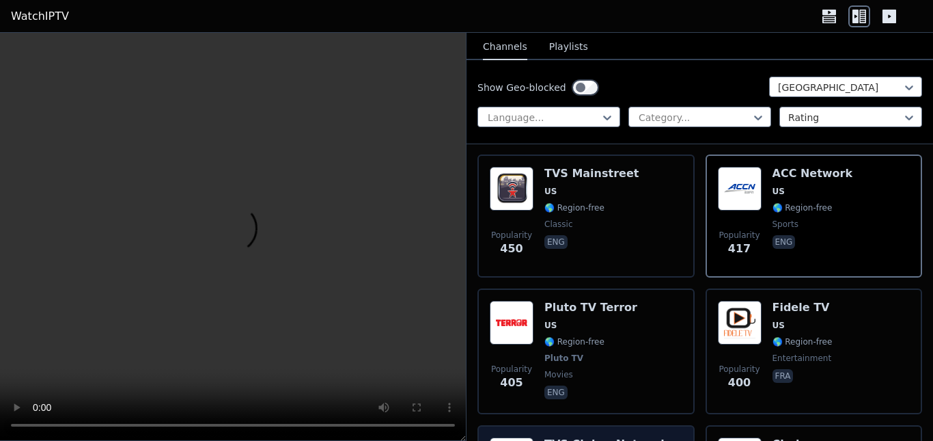
scroll to position [5533, 0]
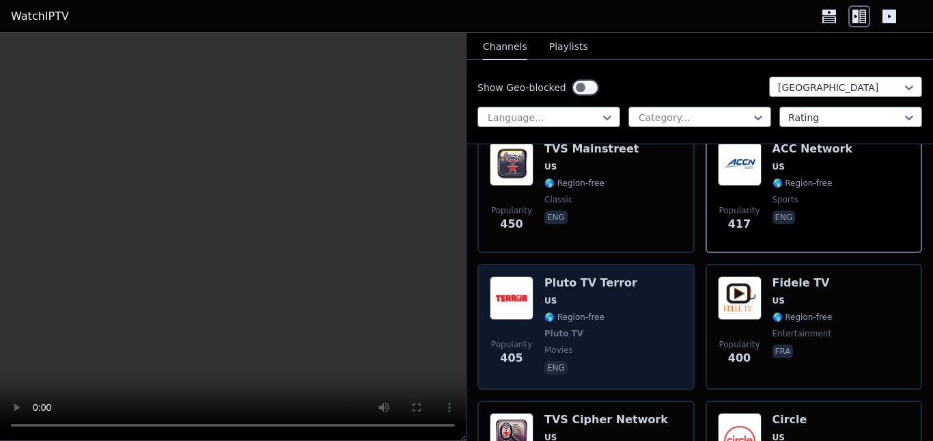
click at [617, 278] on div "Pluto TV Terror US 🌎 Region-free Pluto TV movies eng" at bounding box center [590, 326] width 93 height 101
click at [622, 276] on div "Popularity 405 Pluto TV Terror US 🌎 Region-free Pluto TV movies eng" at bounding box center [586, 326] width 193 height 101
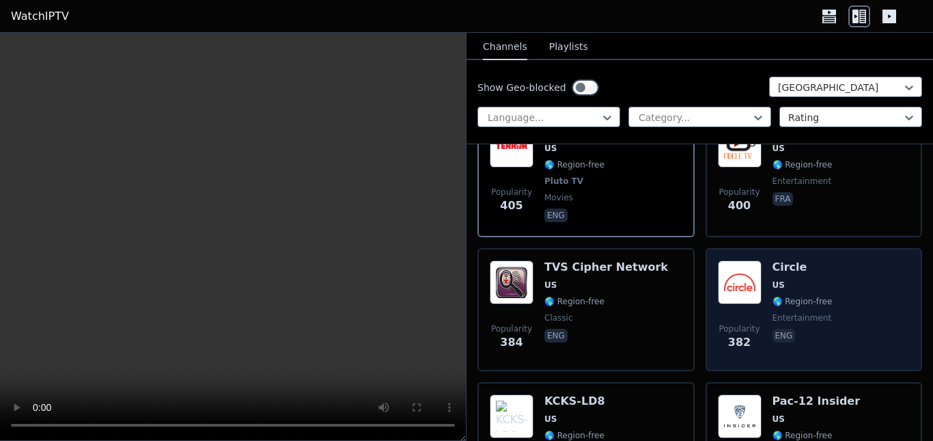
scroll to position [5669, 0]
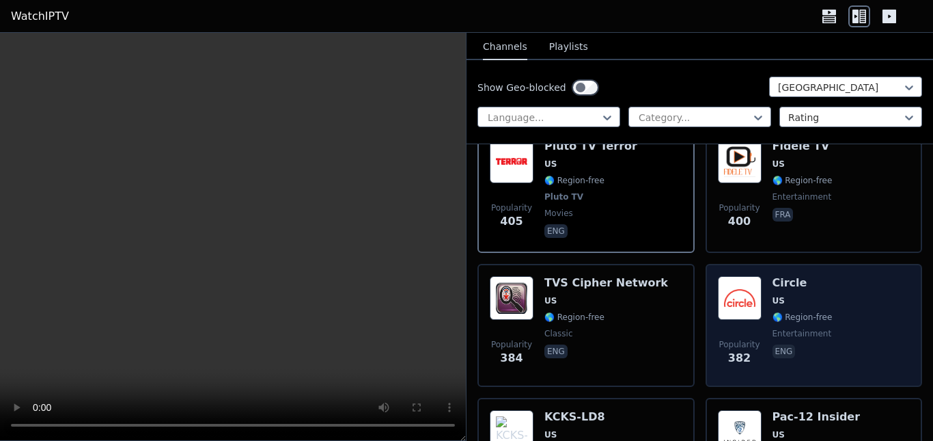
click at [835, 276] on div "Popularity 382 Circle US 🌎 Region-free entertainment eng" at bounding box center [814, 325] width 193 height 98
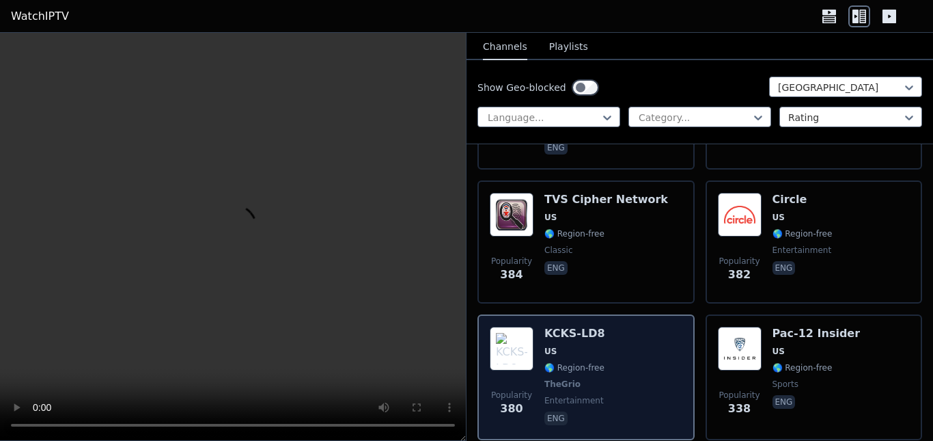
scroll to position [5874, 0]
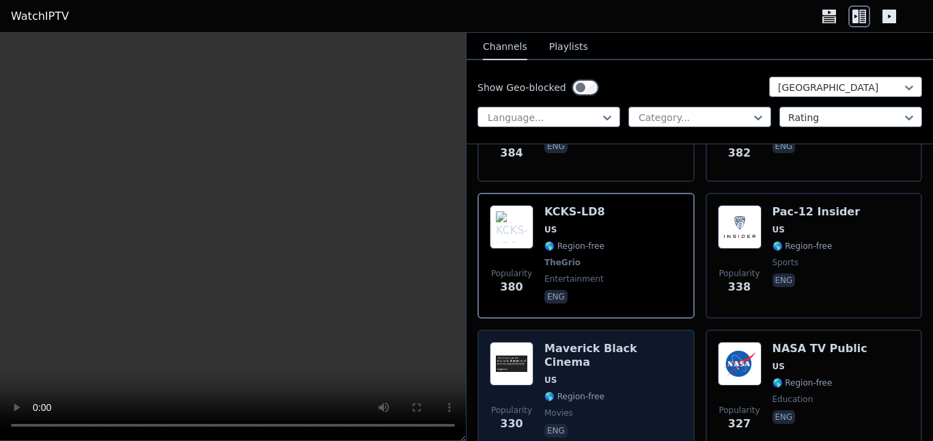
click at [630, 423] on span "eng" at bounding box center [613, 431] width 138 height 16
click at [611, 407] on span "movies" at bounding box center [613, 412] width 138 height 11
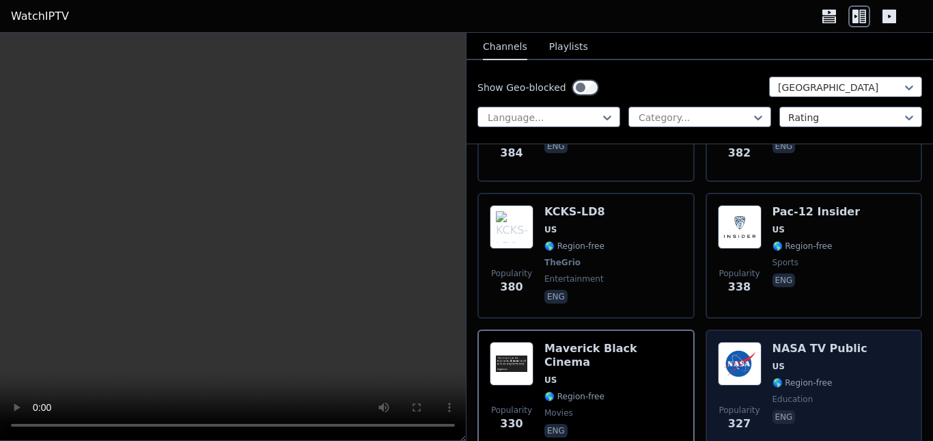
click at [826, 377] on span "🌎 Region-free" at bounding box center [820, 382] width 95 height 11
click at [824, 377] on span "🌎 Region-free" at bounding box center [820, 382] width 95 height 11
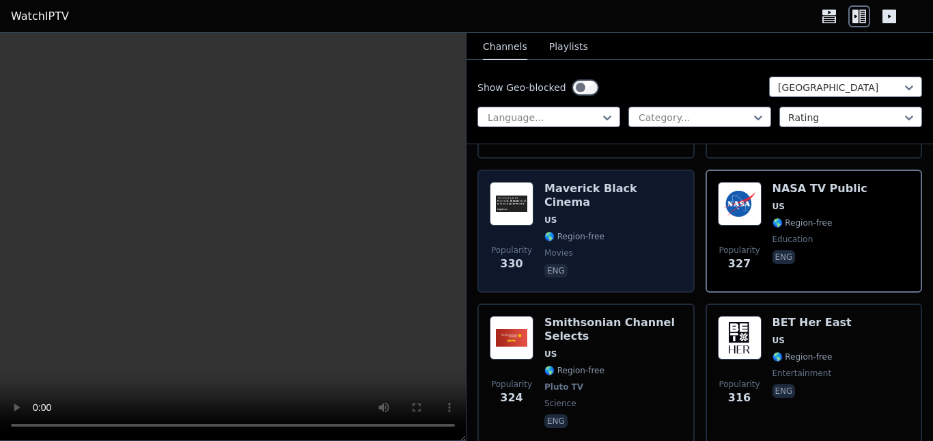
scroll to position [6011, 0]
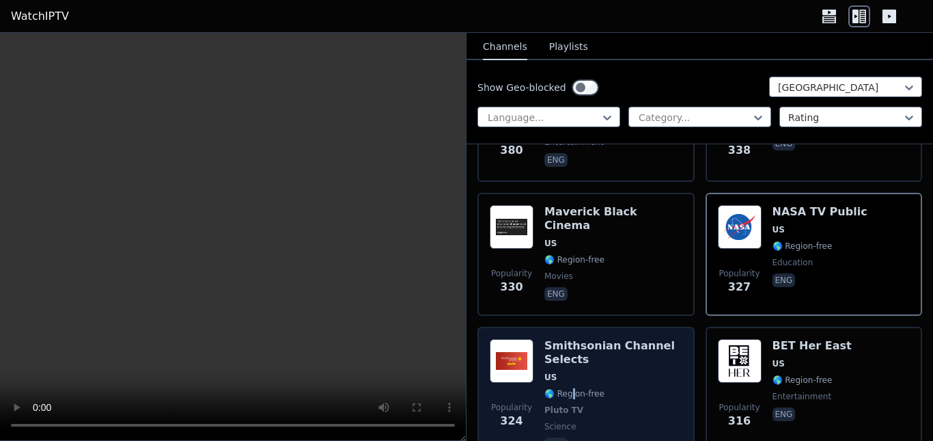
click at [572, 339] on div "Smithsonian Channel Selects US 🌎 Region-free Pluto TV science eng" at bounding box center [613, 396] width 138 height 115
click at [604, 388] on span "🌎 Region-free" at bounding box center [613, 393] width 138 height 11
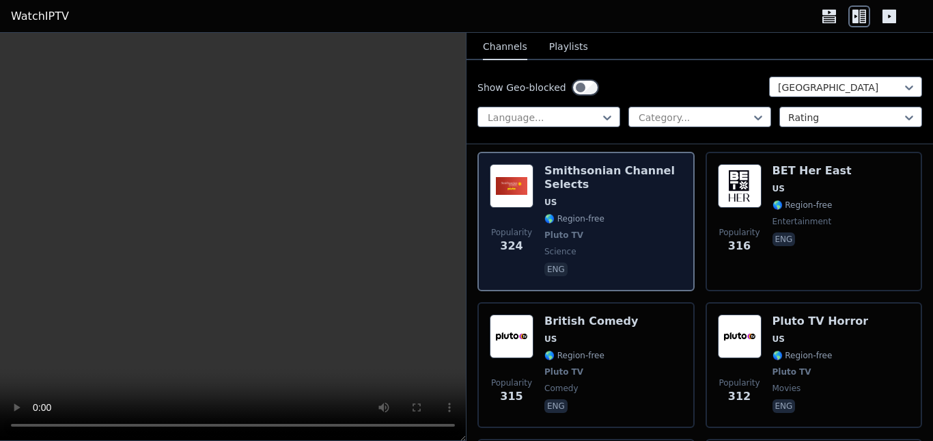
scroll to position [6216, 0]
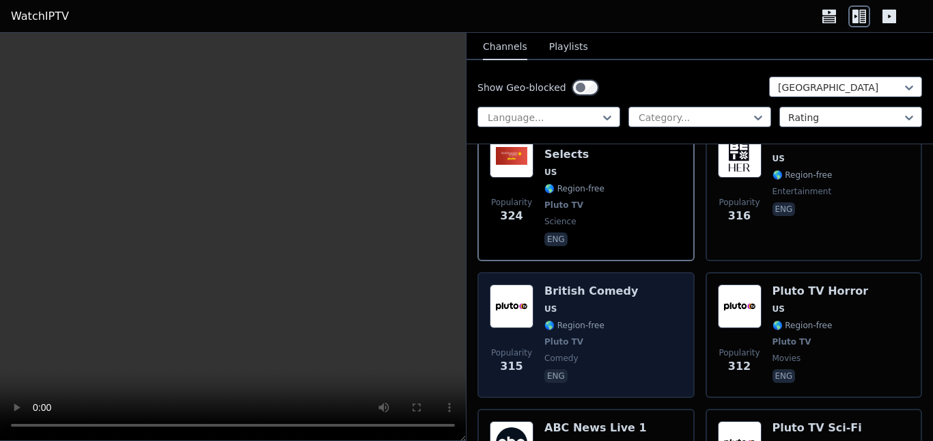
click at [620, 284] on div "Popularity 315 British Comedy US 🌎 Region-free Pluto TV comedy eng" at bounding box center [586, 334] width 193 height 101
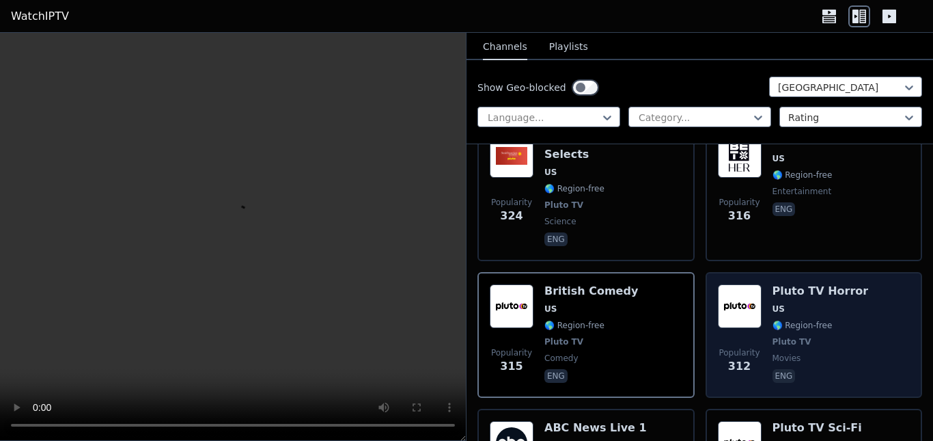
click at [807, 369] on span "eng" at bounding box center [821, 377] width 96 height 16
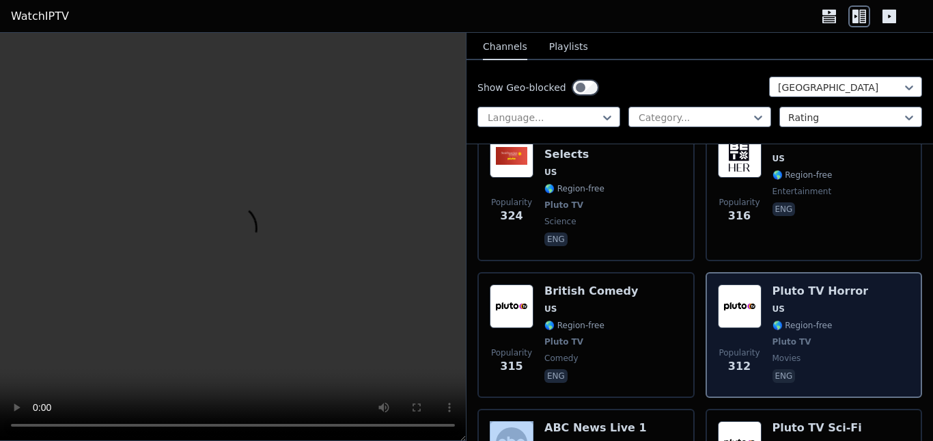
click at [807, 369] on span "eng" at bounding box center [821, 377] width 96 height 16
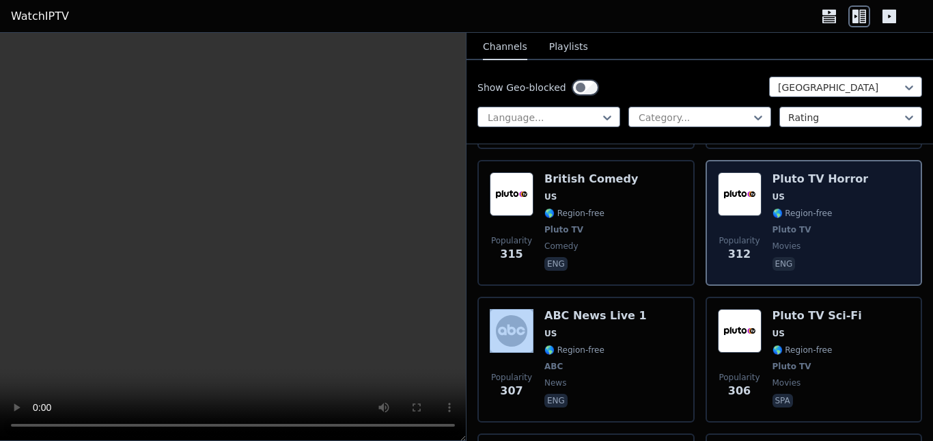
scroll to position [6352, 0]
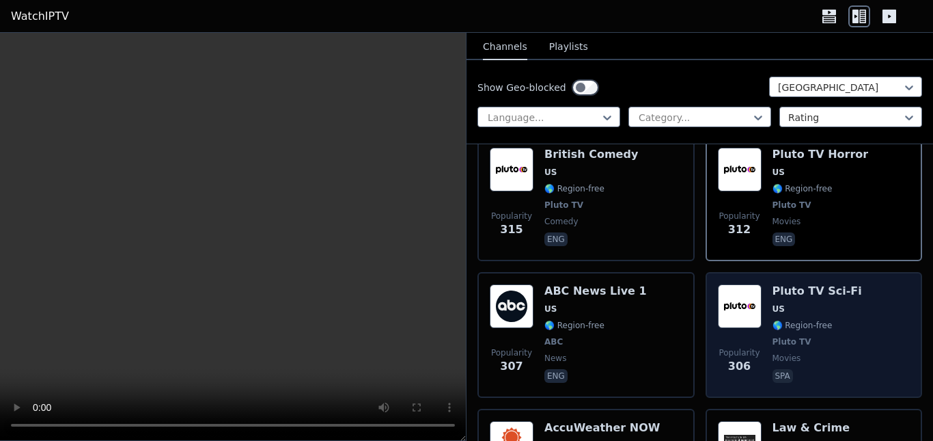
click at [807, 369] on span "spa" at bounding box center [817, 377] width 89 height 16
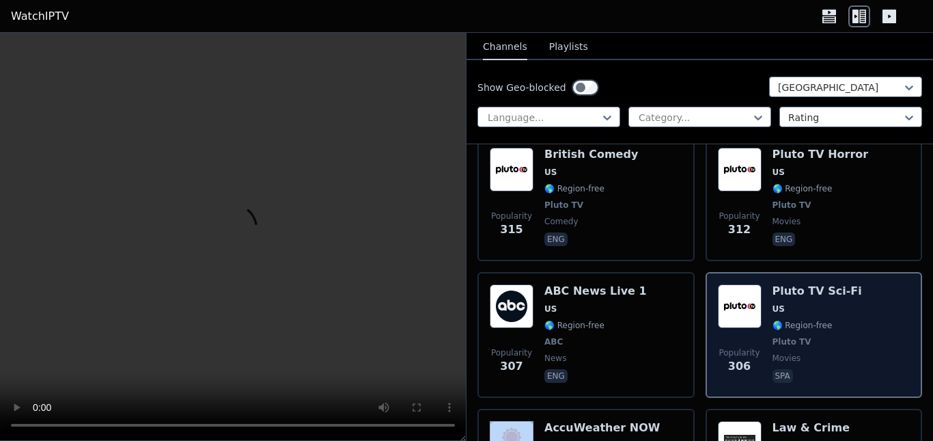
click at [807, 369] on span "spa" at bounding box center [817, 377] width 89 height 16
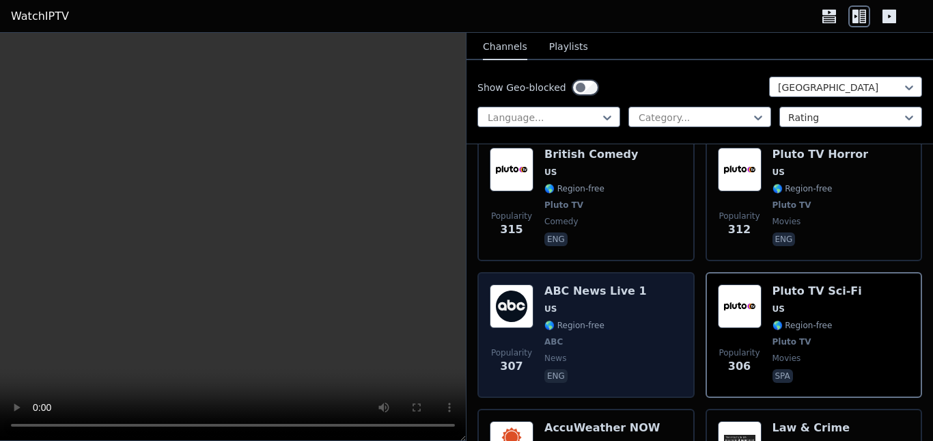
click at [652, 290] on div "Popularity 307 ABC News Live 1 US 🌎 Region-free ABC news eng" at bounding box center [586, 334] width 193 height 101
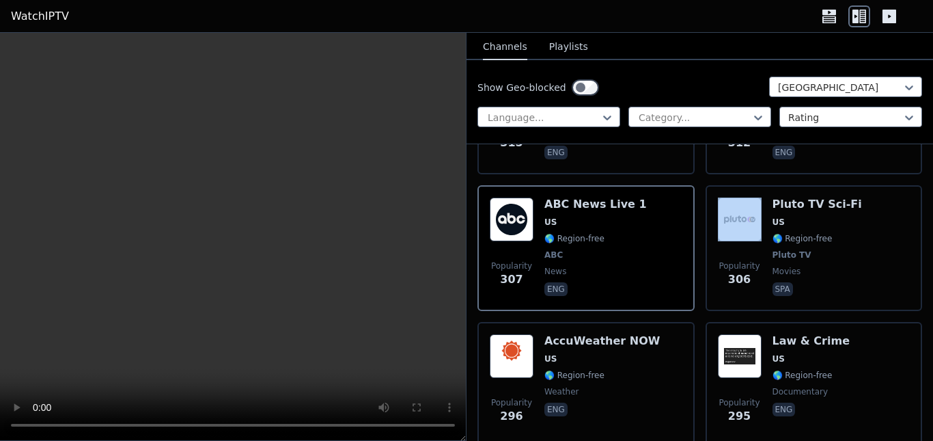
scroll to position [6489, 0]
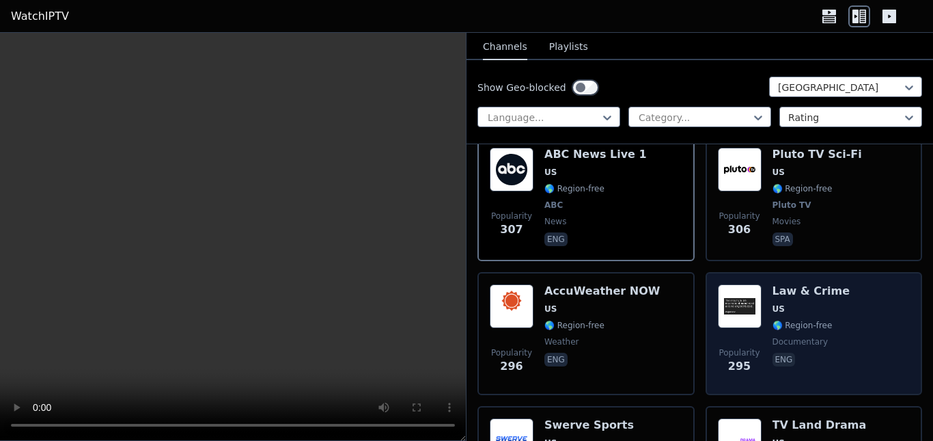
click at [844, 284] on div "Popularity 295 Law & Crime US 🌎 Region-free documentary eng" at bounding box center [814, 333] width 193 height 98
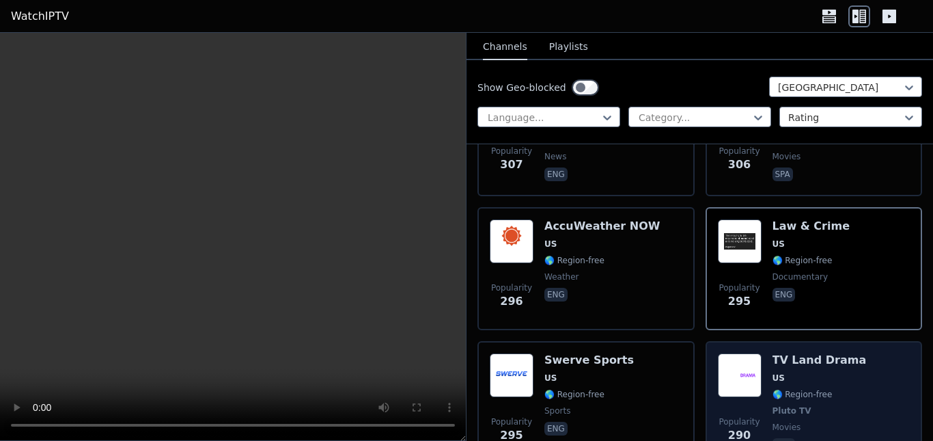
scroll to position [6557, 0]
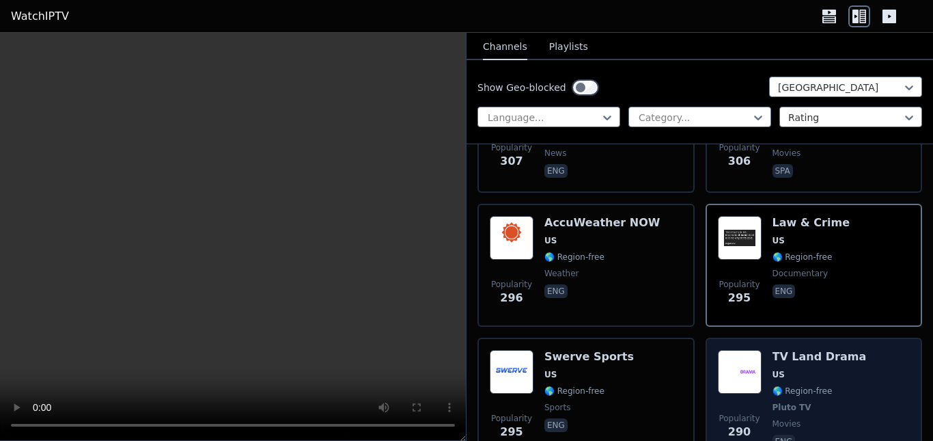
click at [826, 385] on span "🌎 Region-free" at bounding box center [820, 390] width 94 height 11
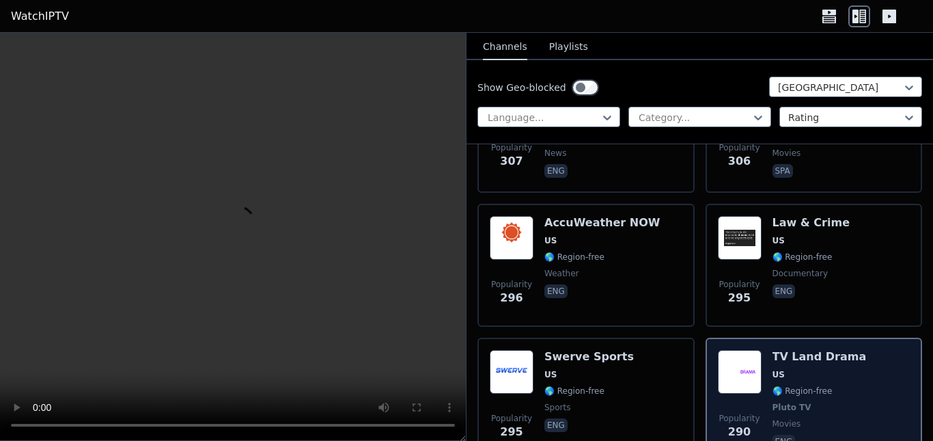
click at [826, 385] on span "🌎 Region-free" at bounding box center [820, 390] width 94 height 11
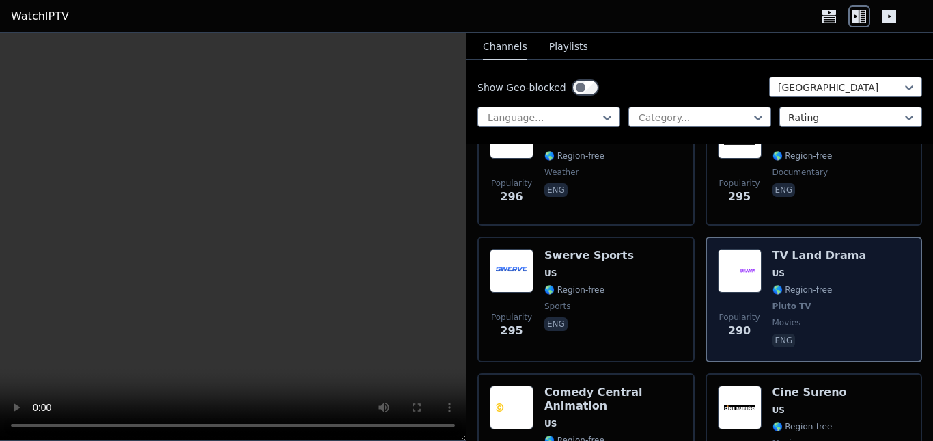
scroll to position [6694, 0]
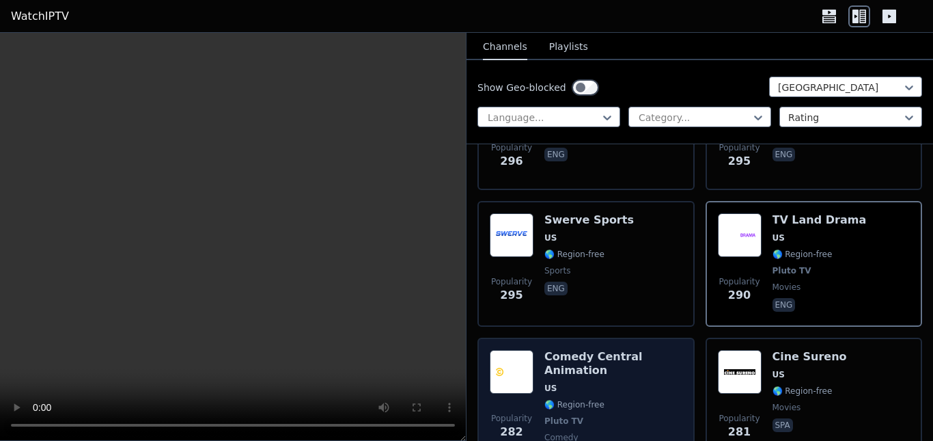
click at [598, 350] on div "Comedy Central Animation US 🌎 Region-free Pluto TV comedy eng" at bounding box center [613, 407] width 138 height 115
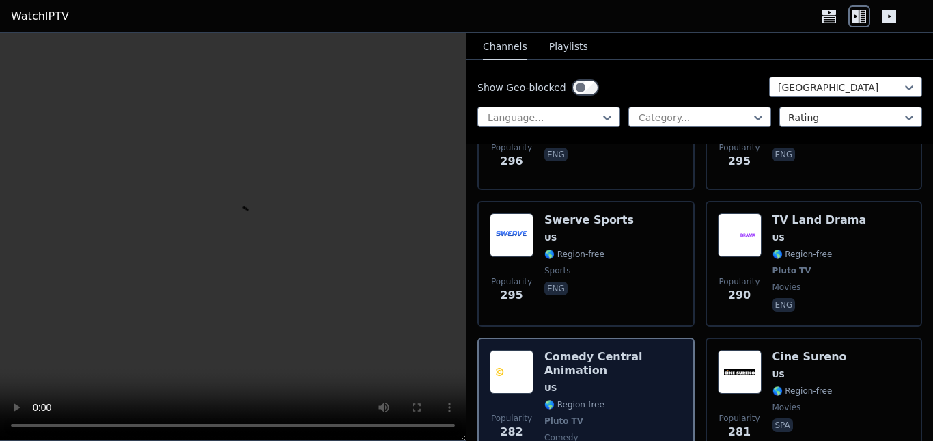
click at [598, 350] on div "Comedy Central Animation US 🌎 Region-free Pluto TV comedy eng" at bounding box center [613, 407] width 138 height 115
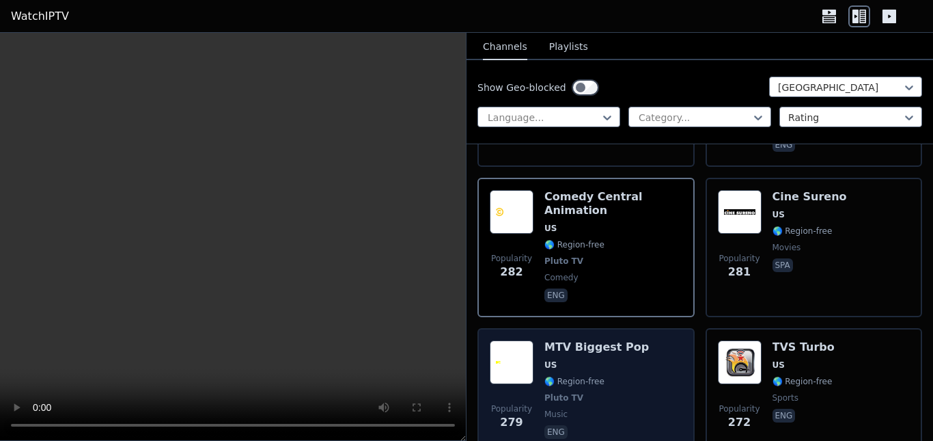
scroll to position [6899, 0]
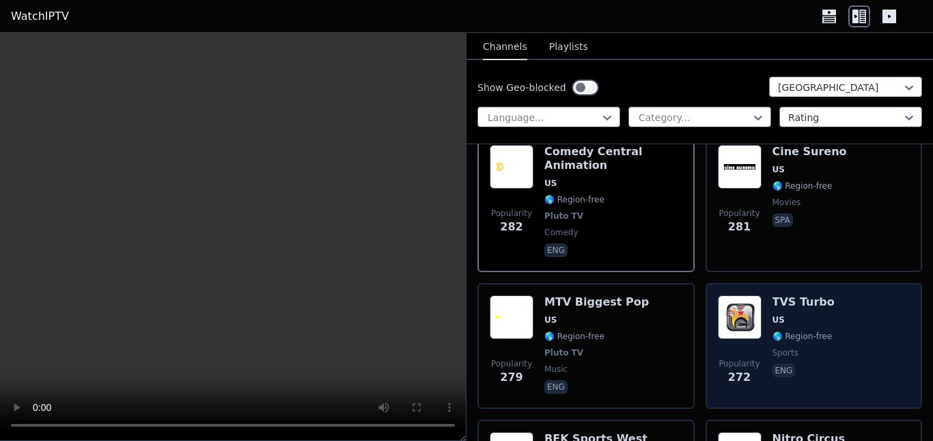
click at [829, 299] on div "Popularity 272 TVS Turbo US 🌎 Region-free sports eng" at bounding box center [814, 345] width 193 height 101
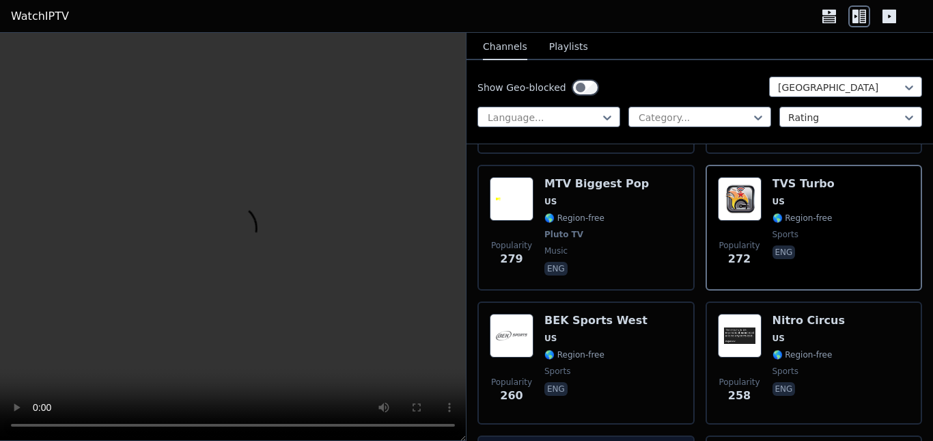
scroll to position [7035, 0]
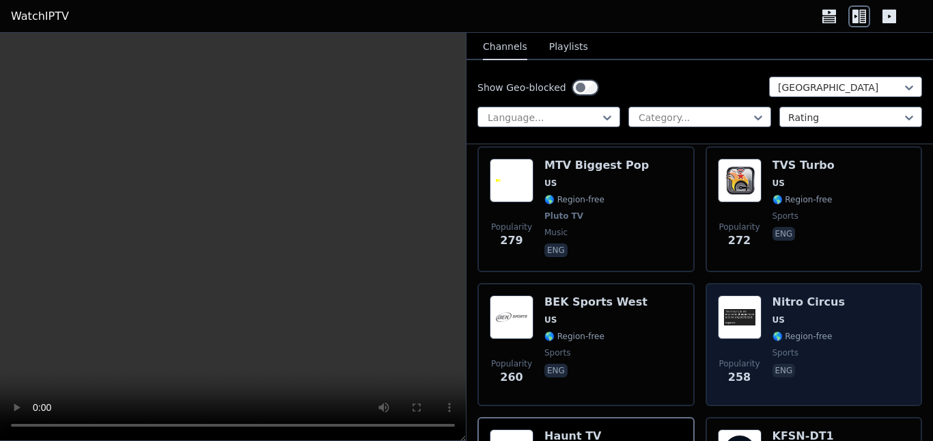
click at [867, 295] on div "Popularity 258 Nitro Circus US 🌎 Region-free sports eng" at bounding box center [814, 344] width 193 height 98
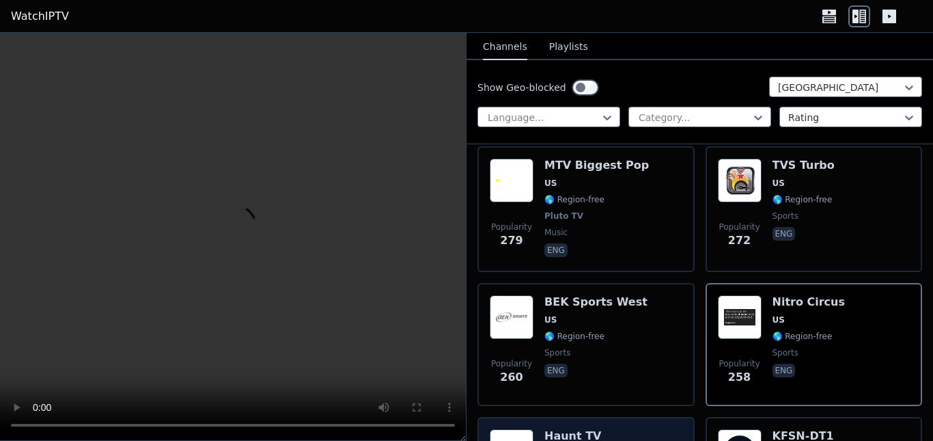
scroll to position [7104, 0]
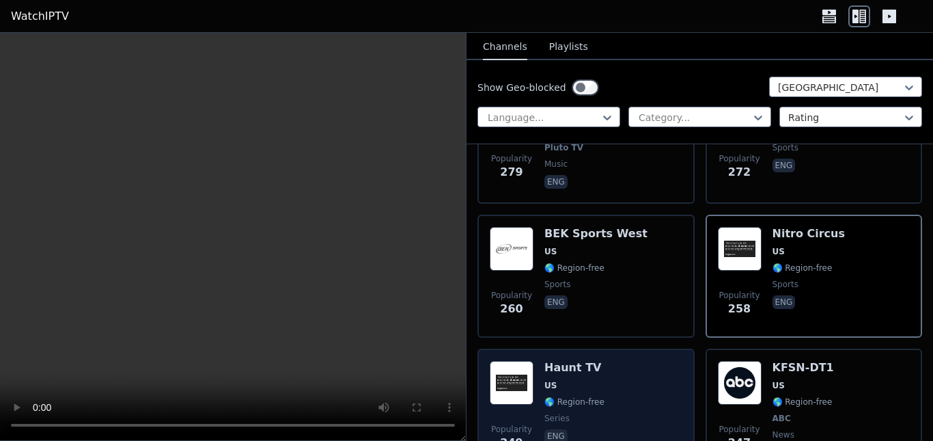
click at [613, 361] on div "Popularity 249 Haunt TV US 🌎 Region-free series eng" at bounding box center [586, 411] width 193 height 101
